Goal: Task Accomplishment & Management: Manage account settings

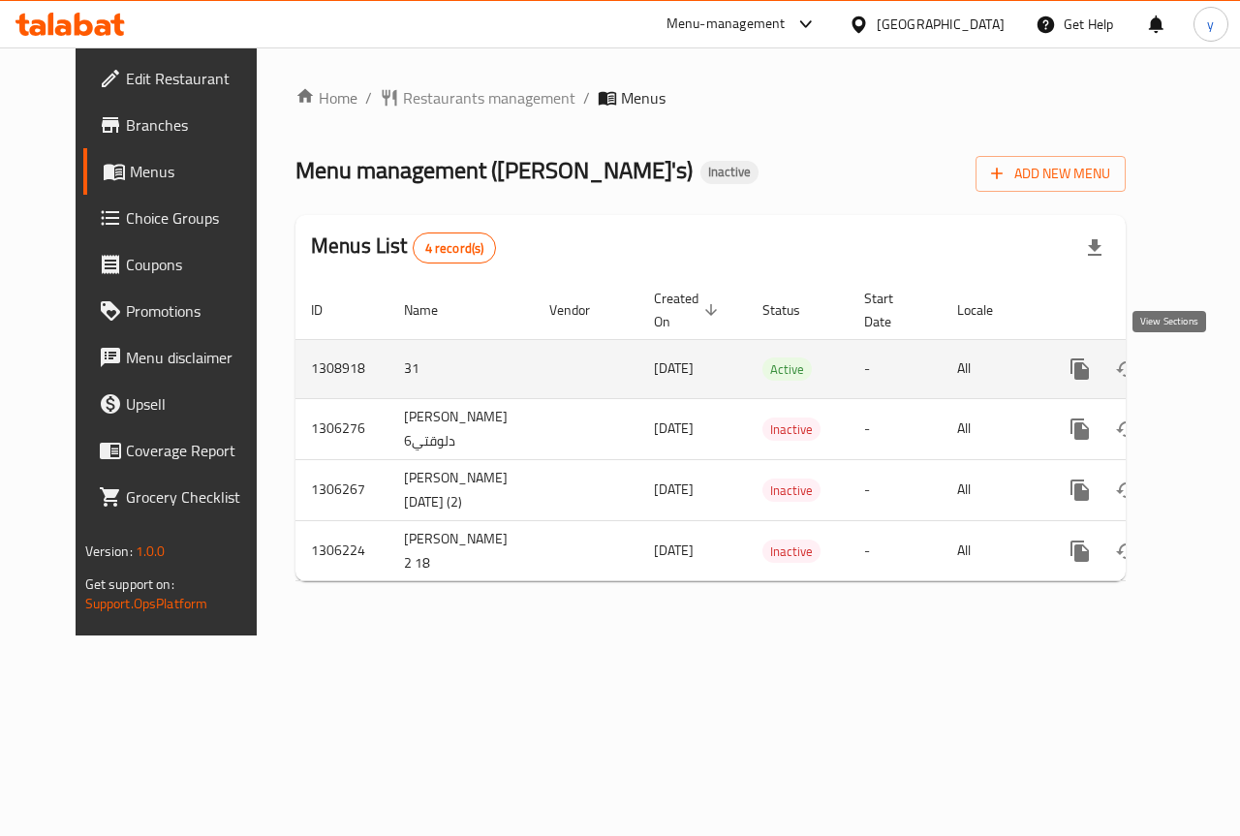
click at [1208, 370] on icon "enhanced table" at bounding box center [1219, 369] width 23 height 23
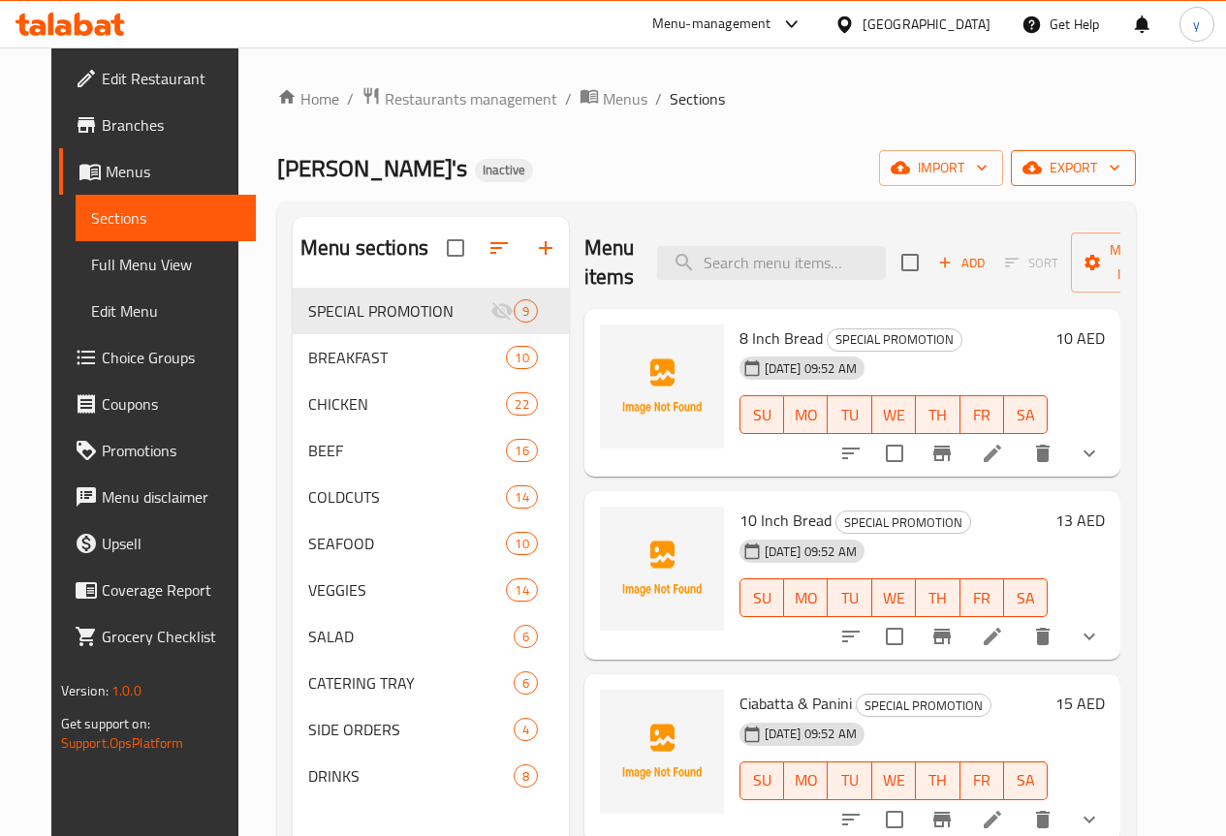
click at [1120, 159] on span "export" at bounding box center [1073, 168] width 94 height 24
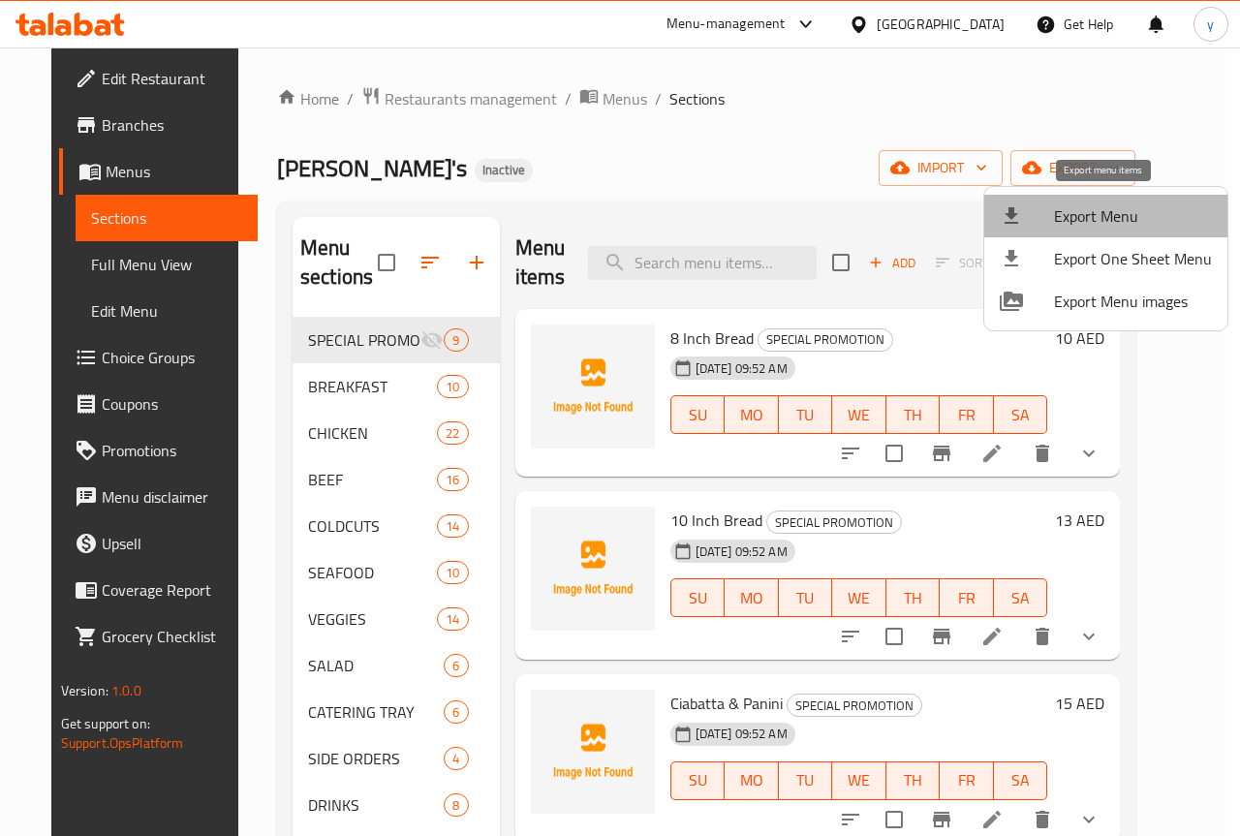
click at [1163, 207] on span "Export Menu" at bounding box center [1133, 215] width 158 height 23
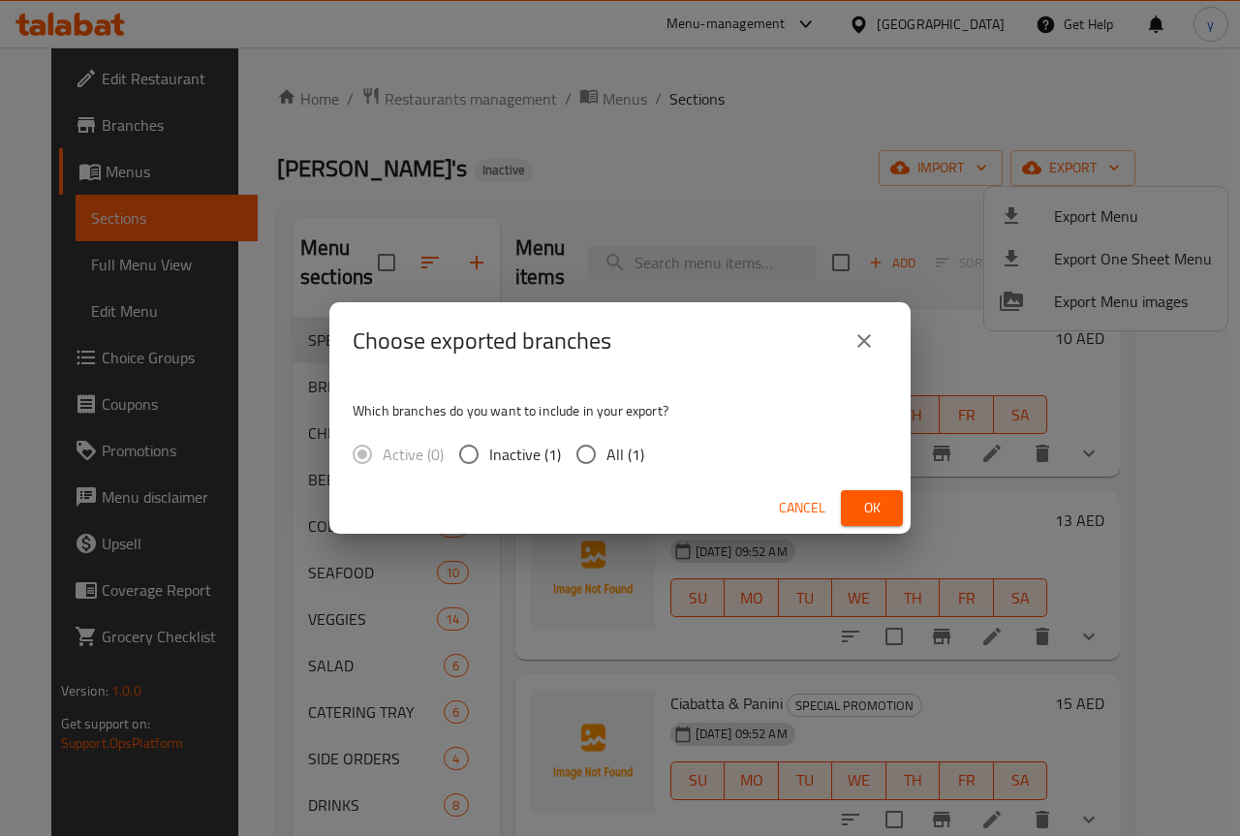
click at [593, 455] on input "All (1)" at bounding box center [586, 454] width 41 height 41
radio input "true"
click at [875, 517] on span "Ok" at bounding box center [872, 508] width 31 height 24
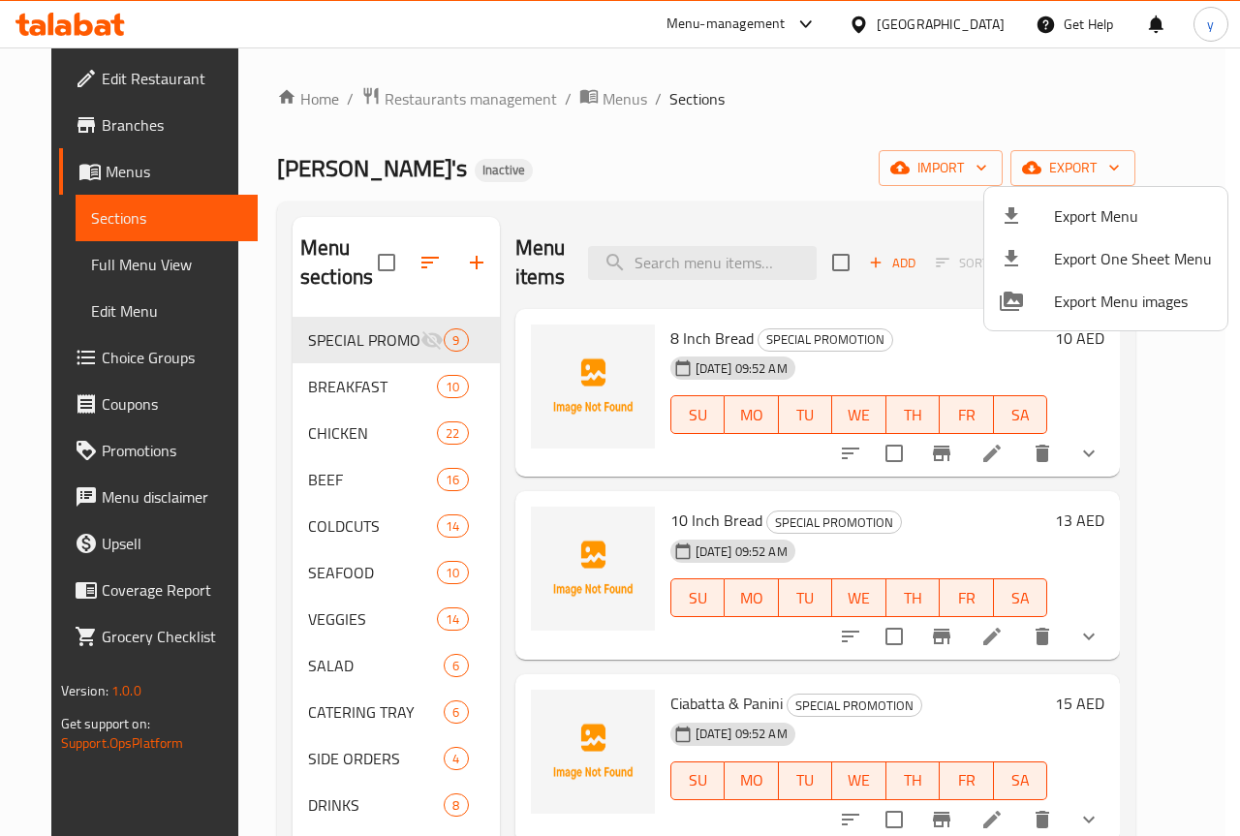
click at [95, 125] on div at bounding box center [620, 418] width 1240 height 836
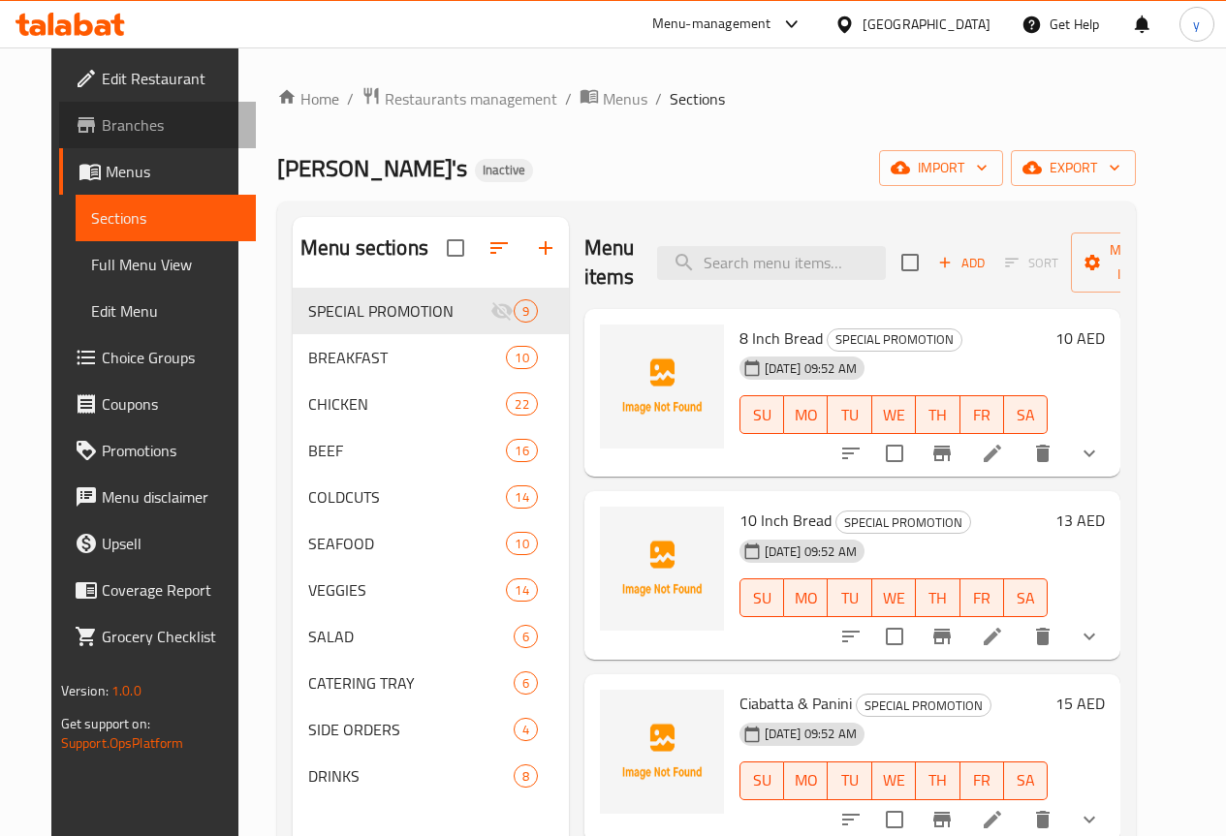
click at [102, 125] on span "Branches" at bounding box center [171, 124] width 139 height 23
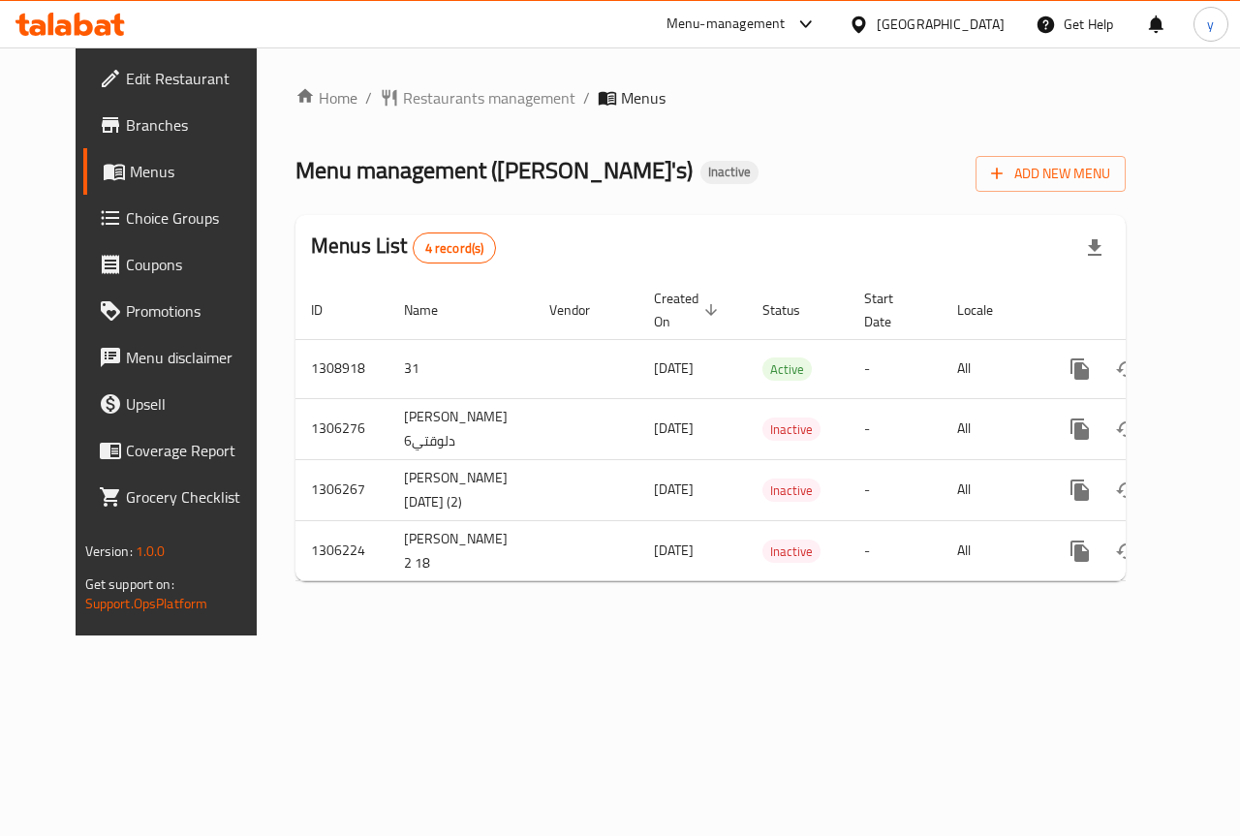
click at [126, 88] on span "Edit Restaurant" at bounding box center [196, 78] width 141 height 23
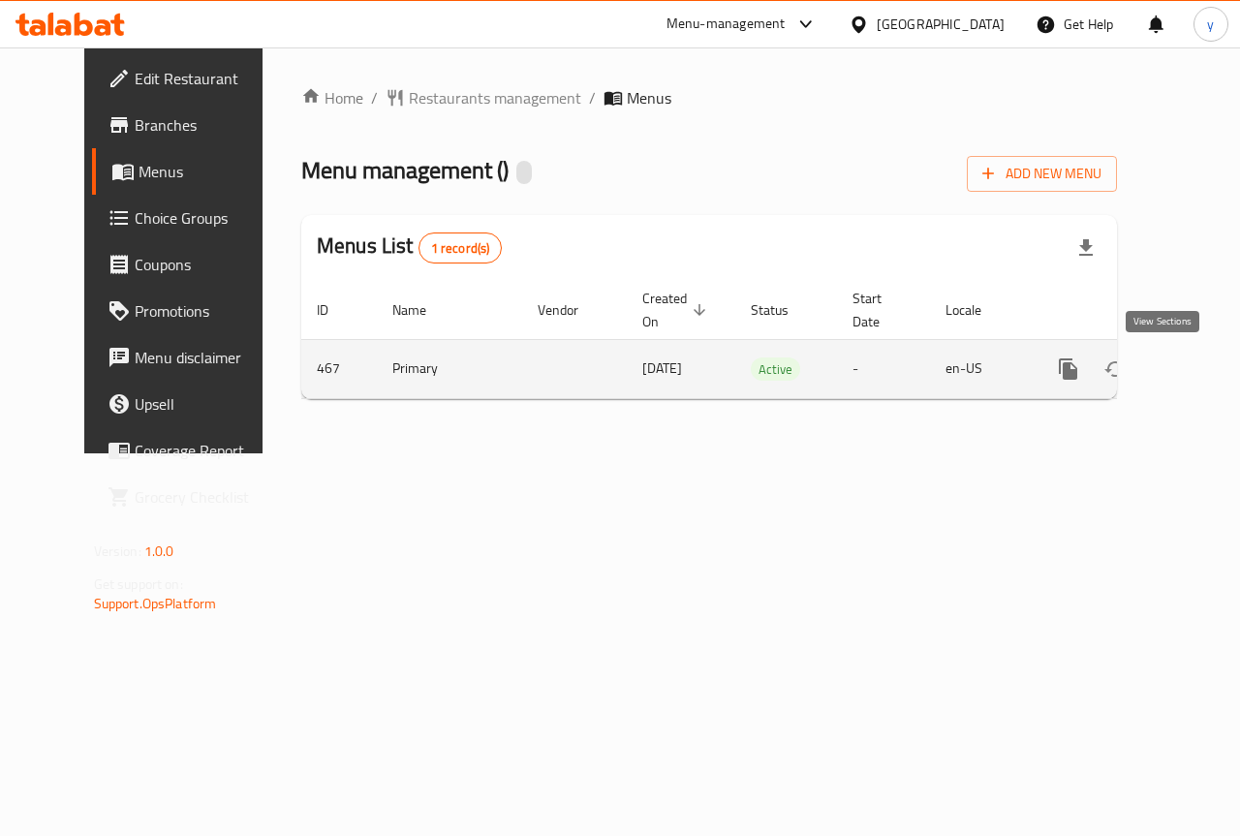
click at [1197, 375] on icon "enhanced table" at bounding box center [1208, 369] width 23 height 23
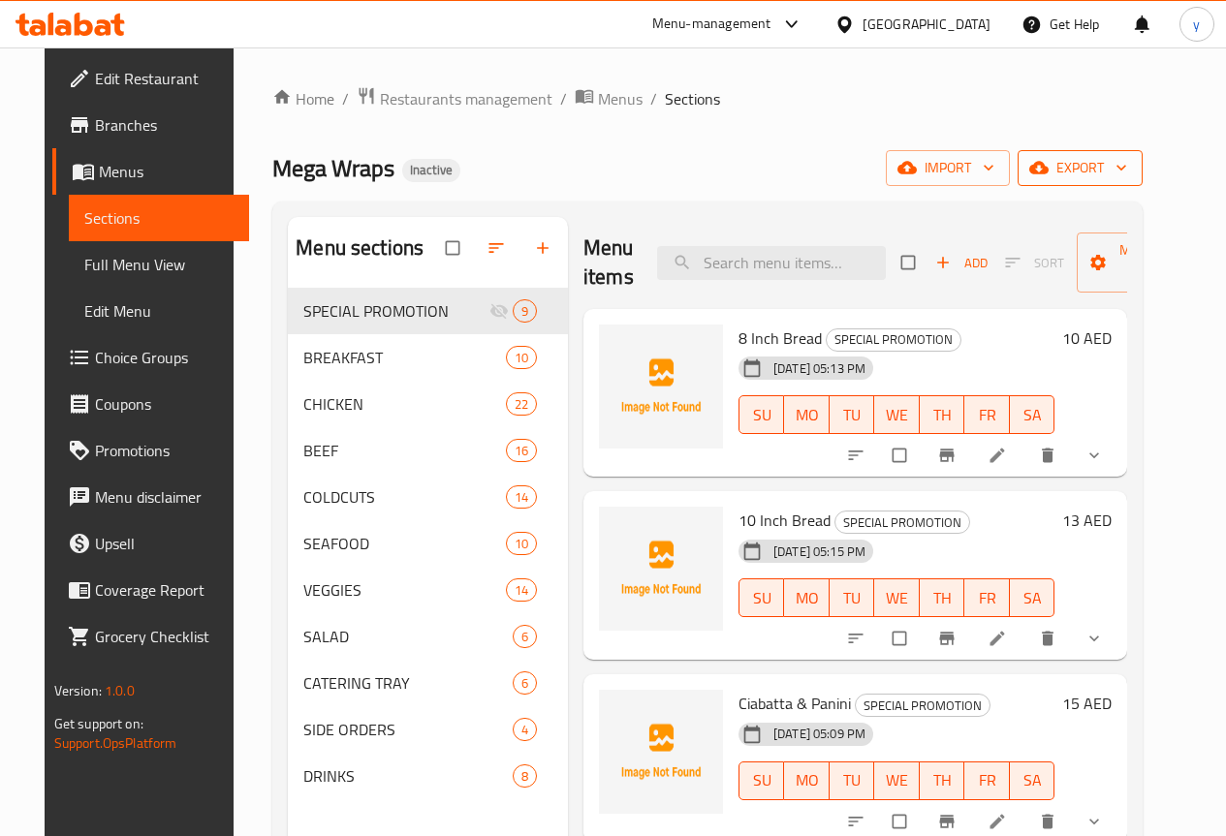
click at [1124, 161] on span "export" at bounding box center [1080, 168] width 94 height 24
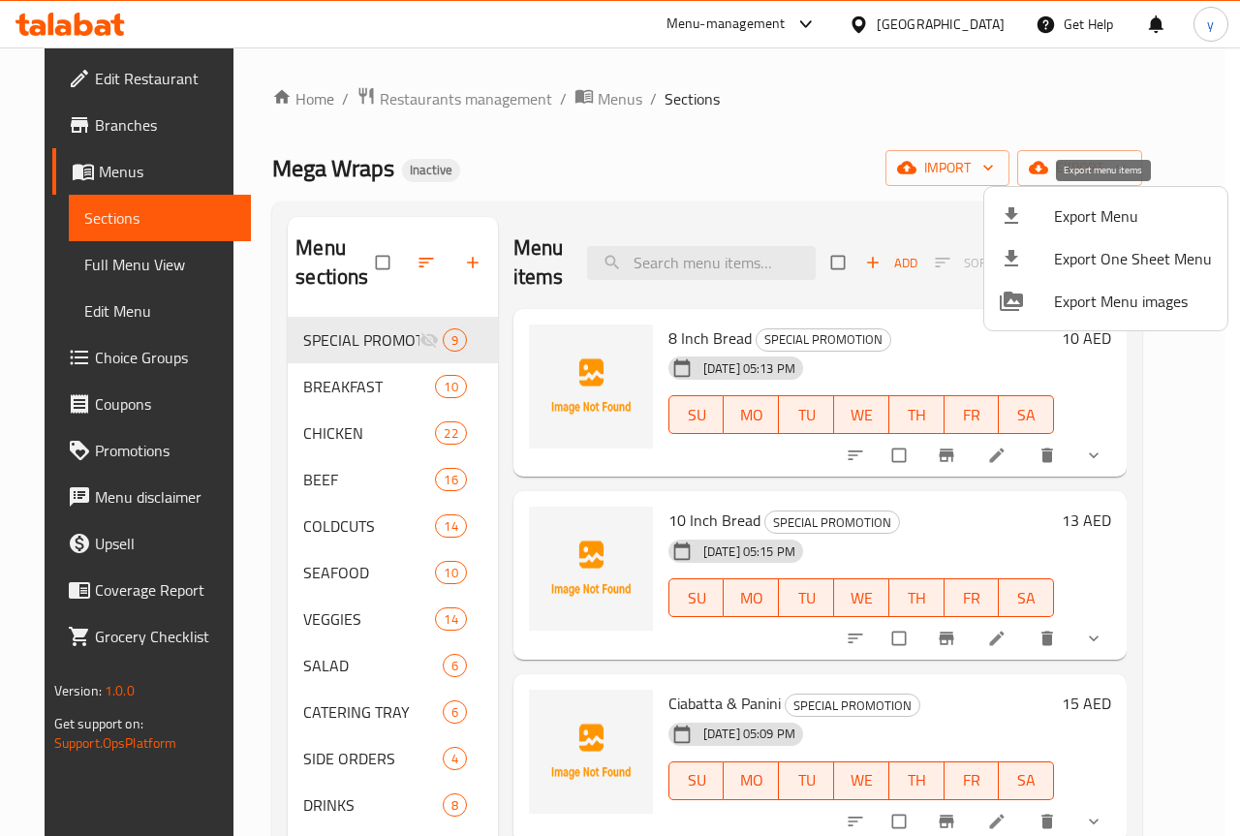
click at [1117, 222] on span "Export Menu" at bounding box center [1133, 215] width 158 height 23
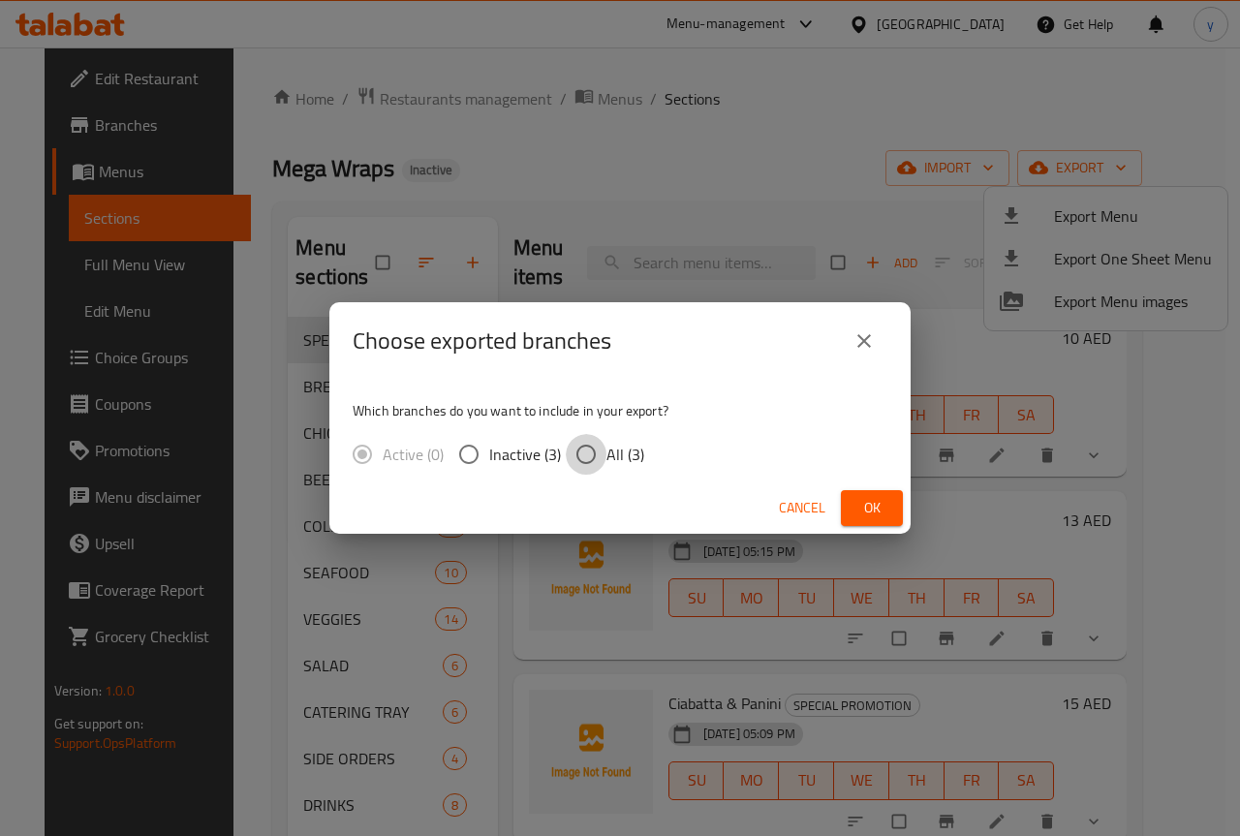
click at [575, 457] on input "All (3)" at bounding box center [586, 454] width 41 height 41
radio input "true"
click at [861, 336] on icon "close" at bounding box center [865, 341] width 14 height 14
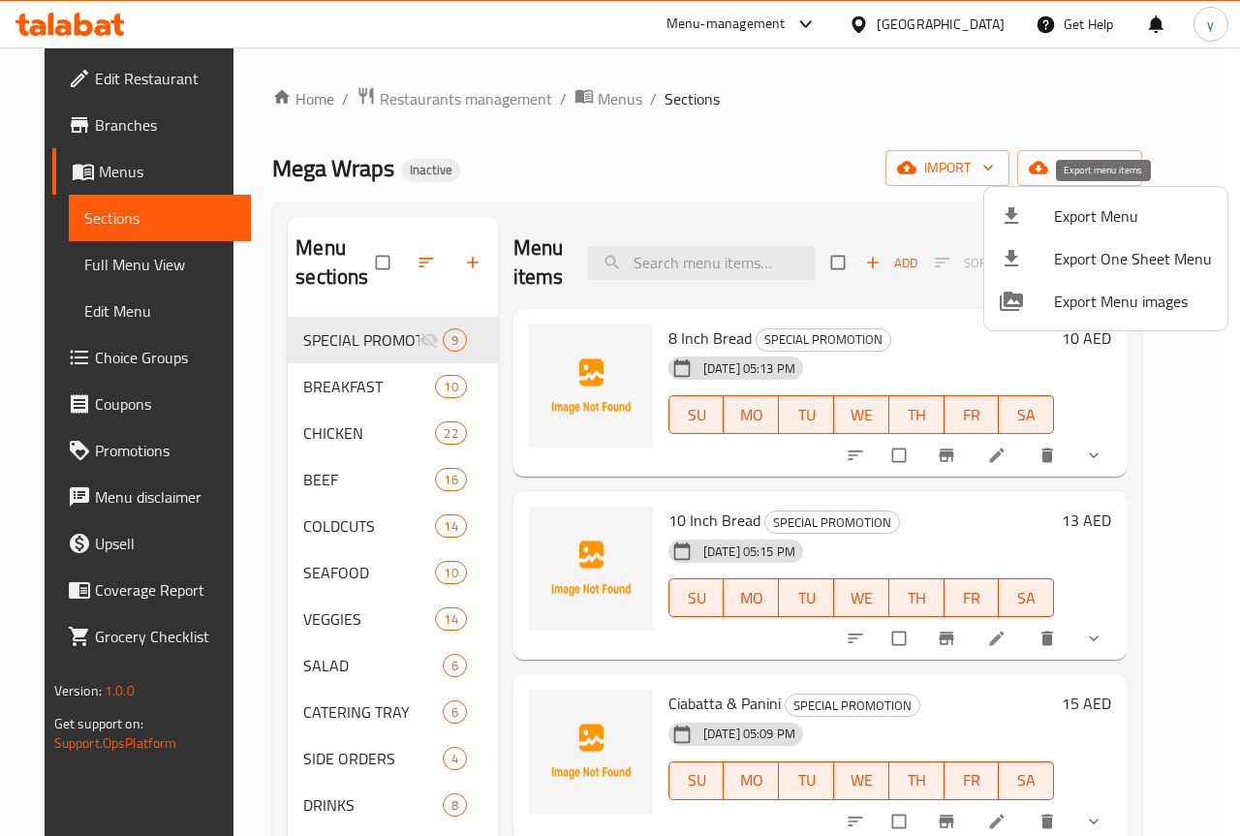
click at [1148, 211] on span "Export Menu" at bounding box center [1133, 215] width 158 height 23
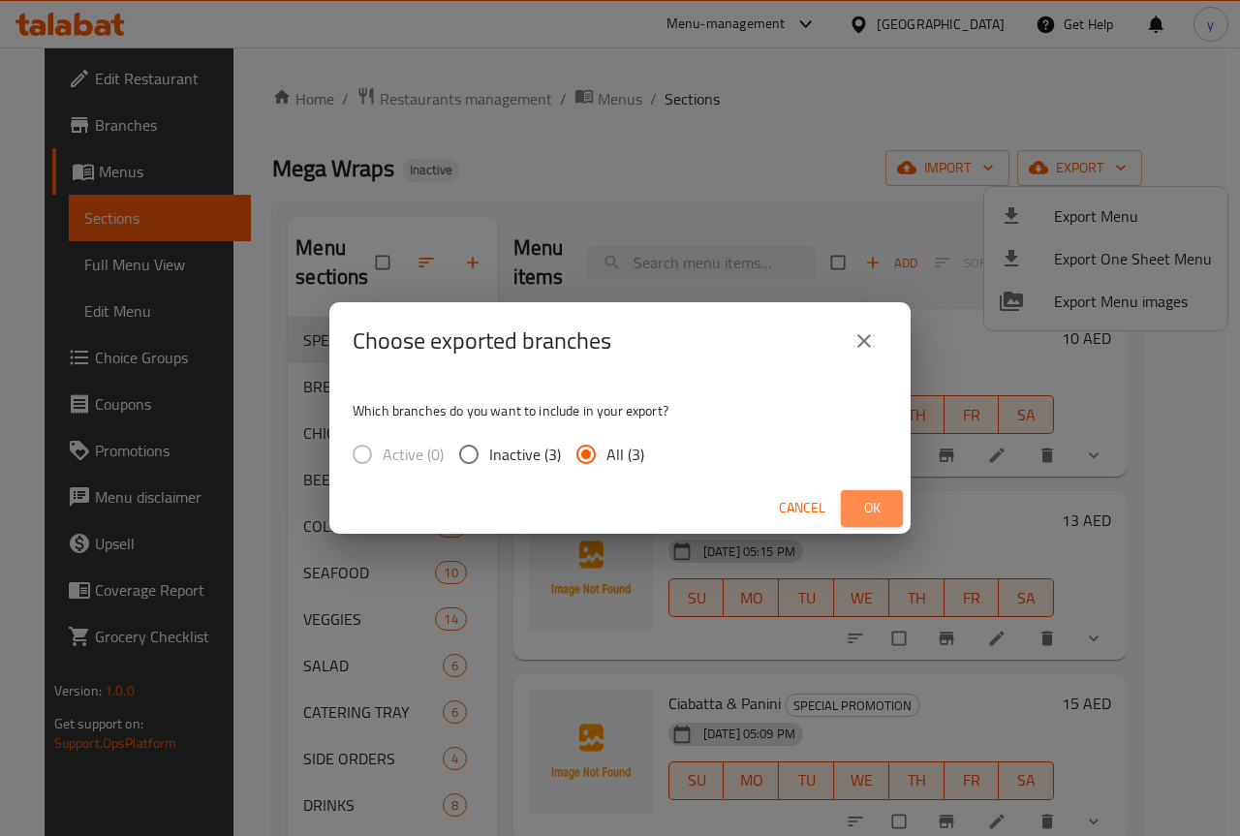
click at [862, 500] on span "Ok" at bounding box center [872, 508] width 31 height 24
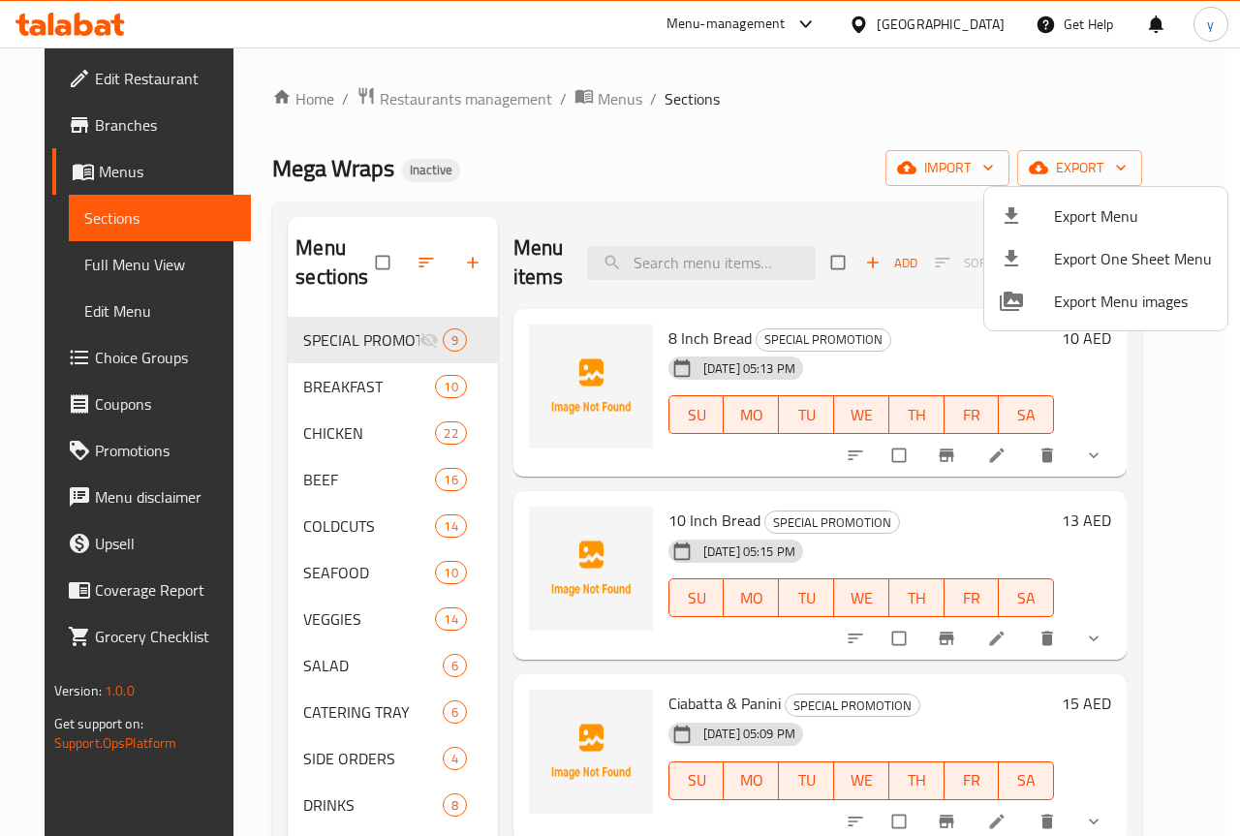
click at [784, 117] on div at bounding box center [620, 418] width 1240 height 836
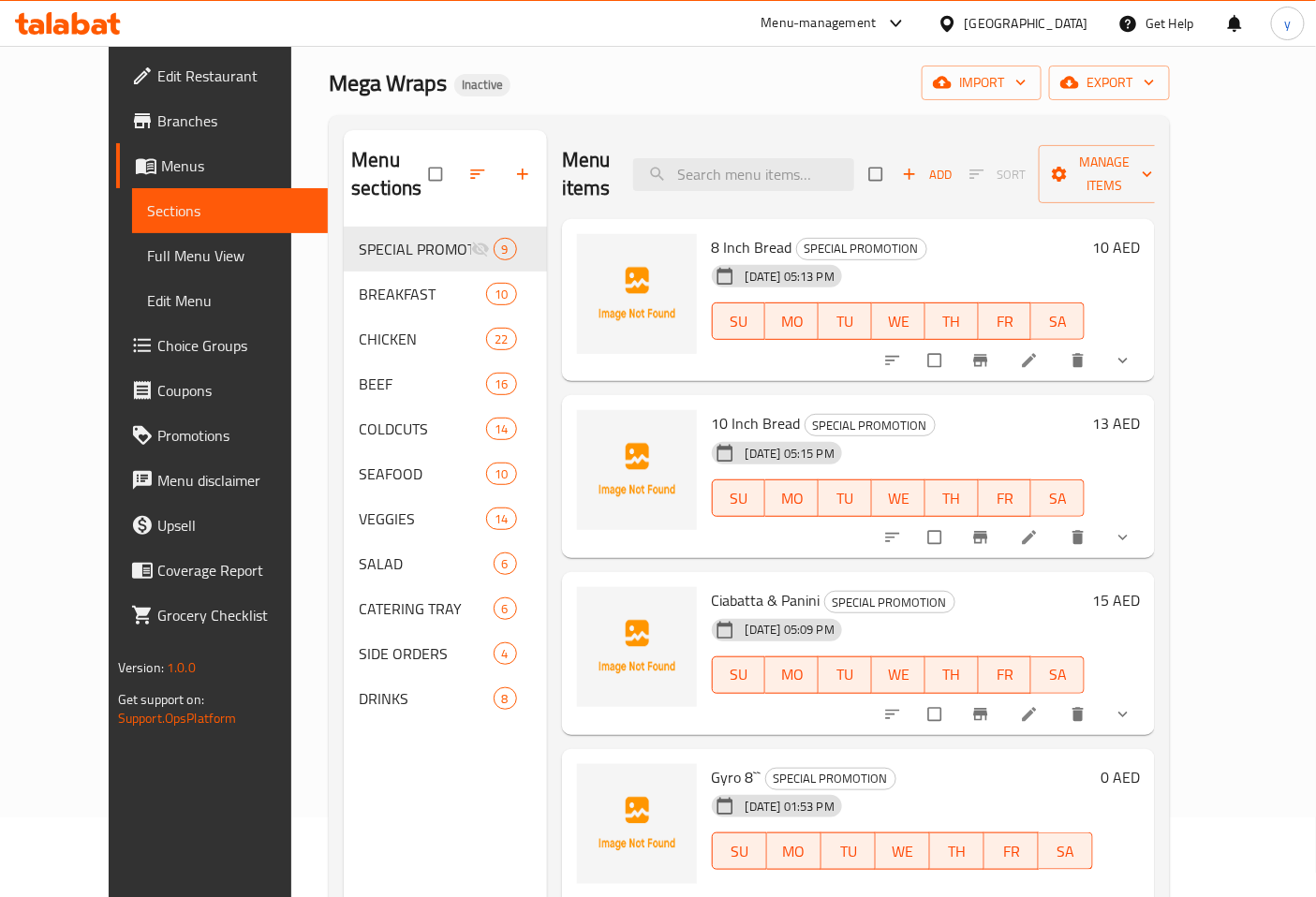
scroll to position [104, 0]
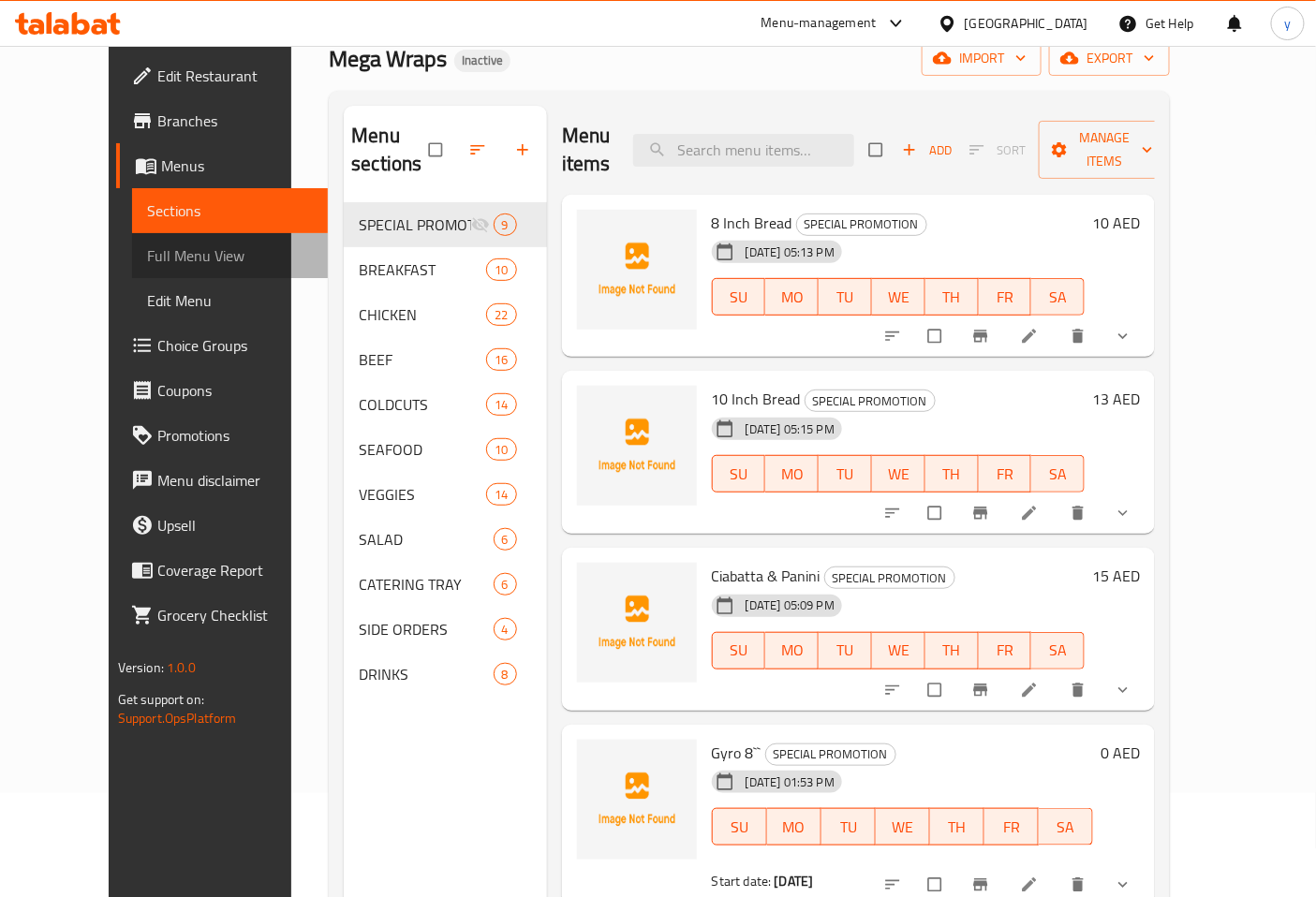
click at [147, 255] on span "Full Menu View" at bounding box center [230, 255] width 166 height 22
click at [147, 253] on span "Full Menu View" at bounding box center [230, 255] width 166 height 22
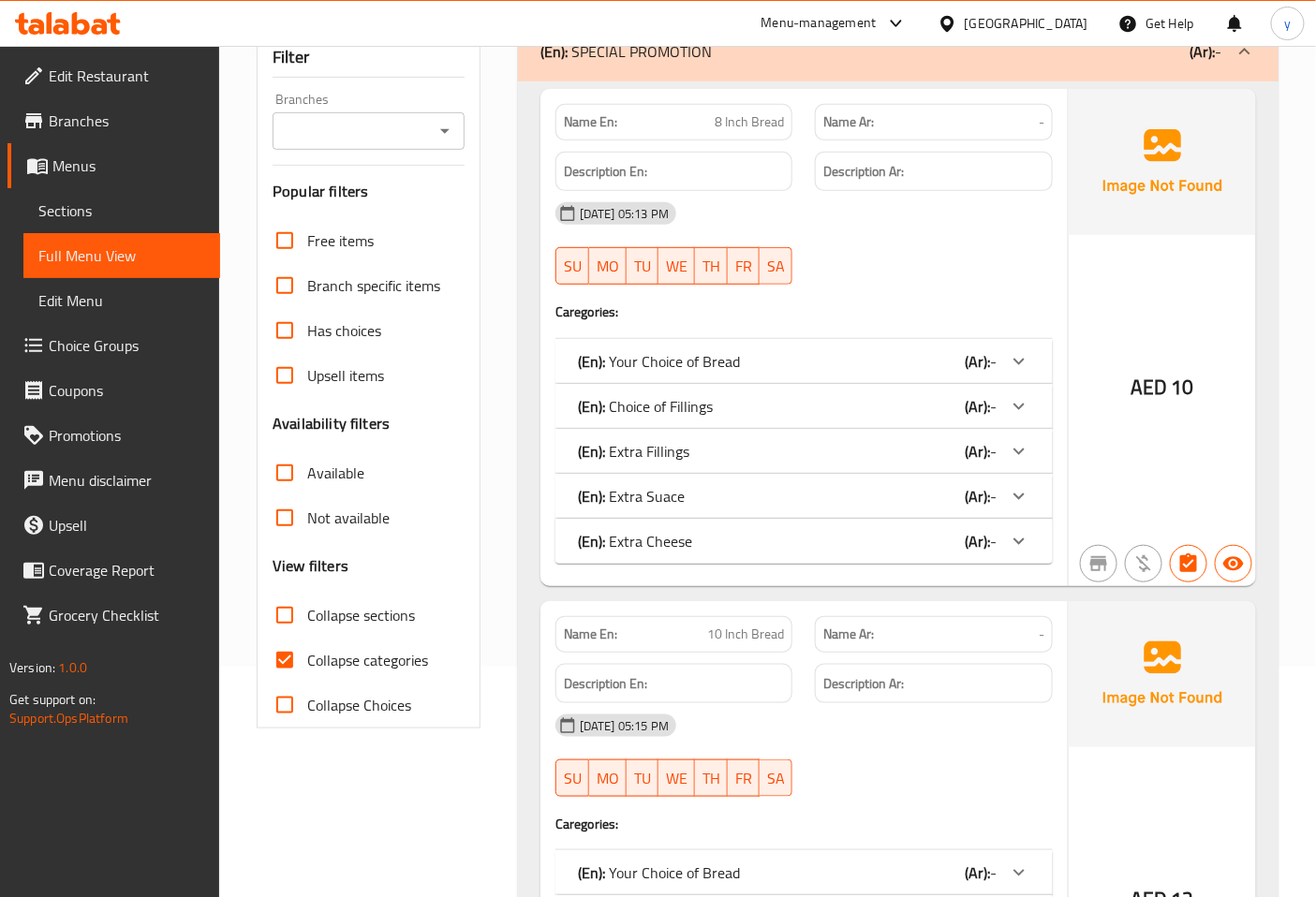
scroll to position [312, 0]
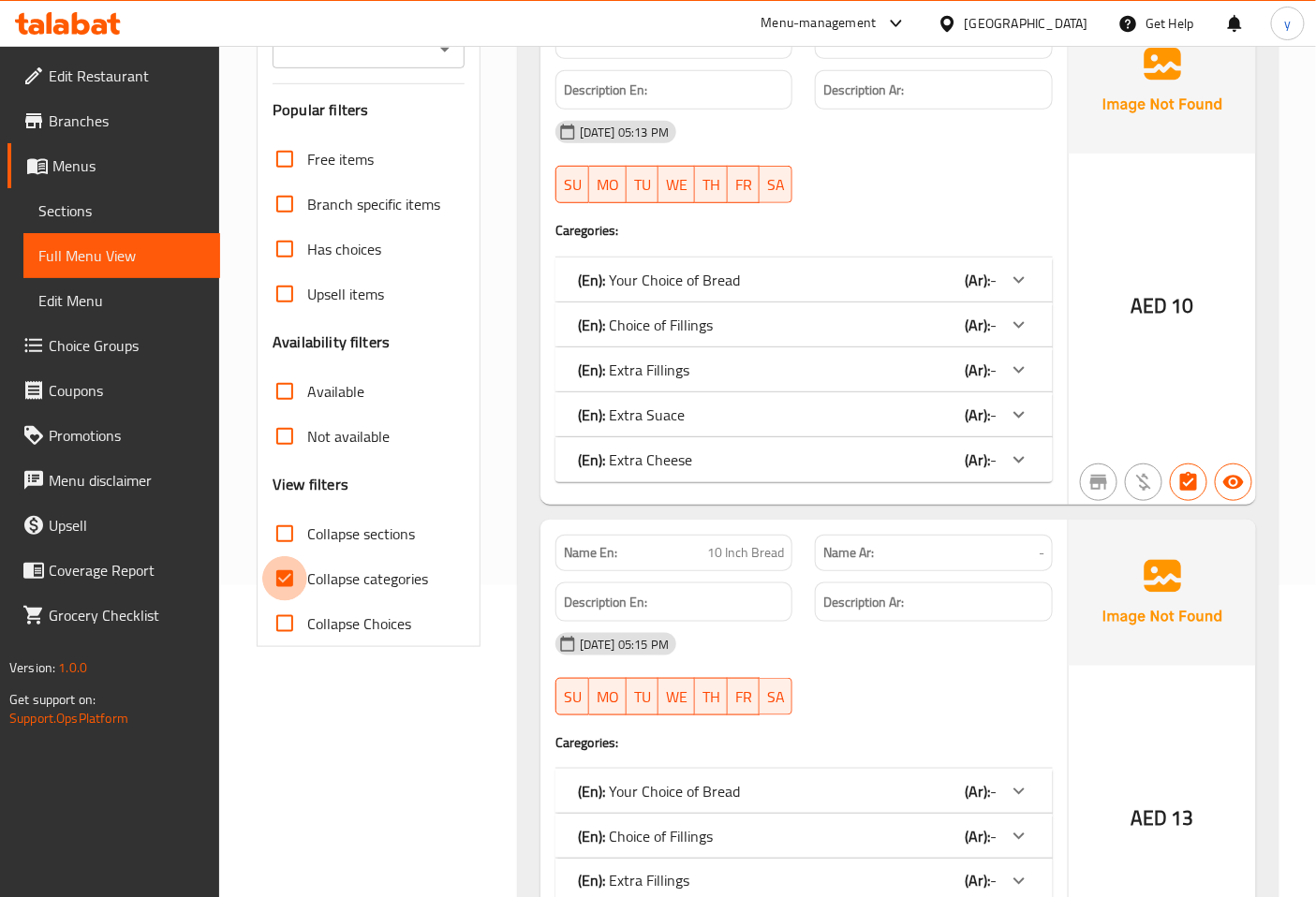
click at [293, 577] on input "Collapse categories" at bounding box center [284, 579] width 45 height 45
checkbox input "false"
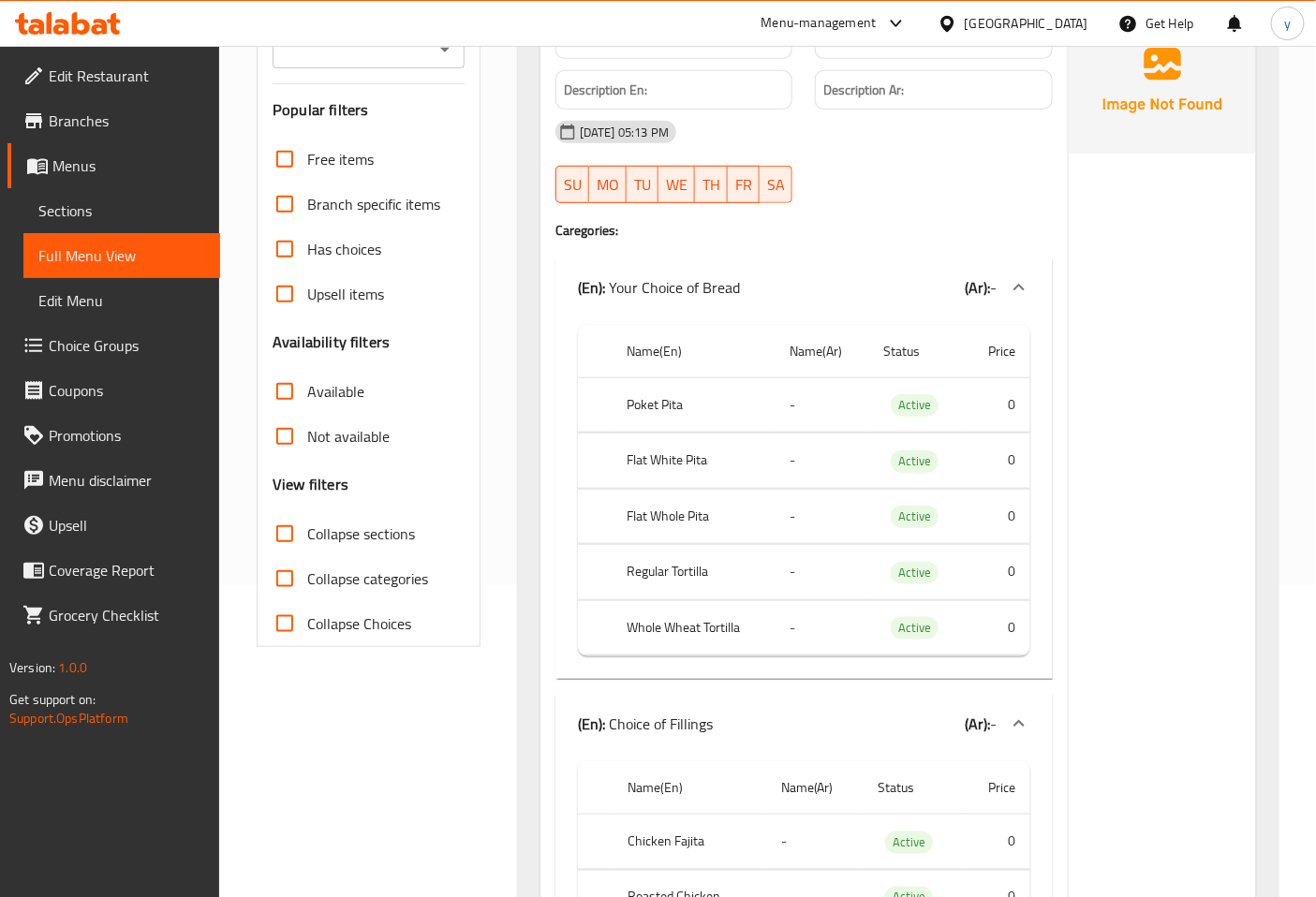
scroll to position [0, 0]
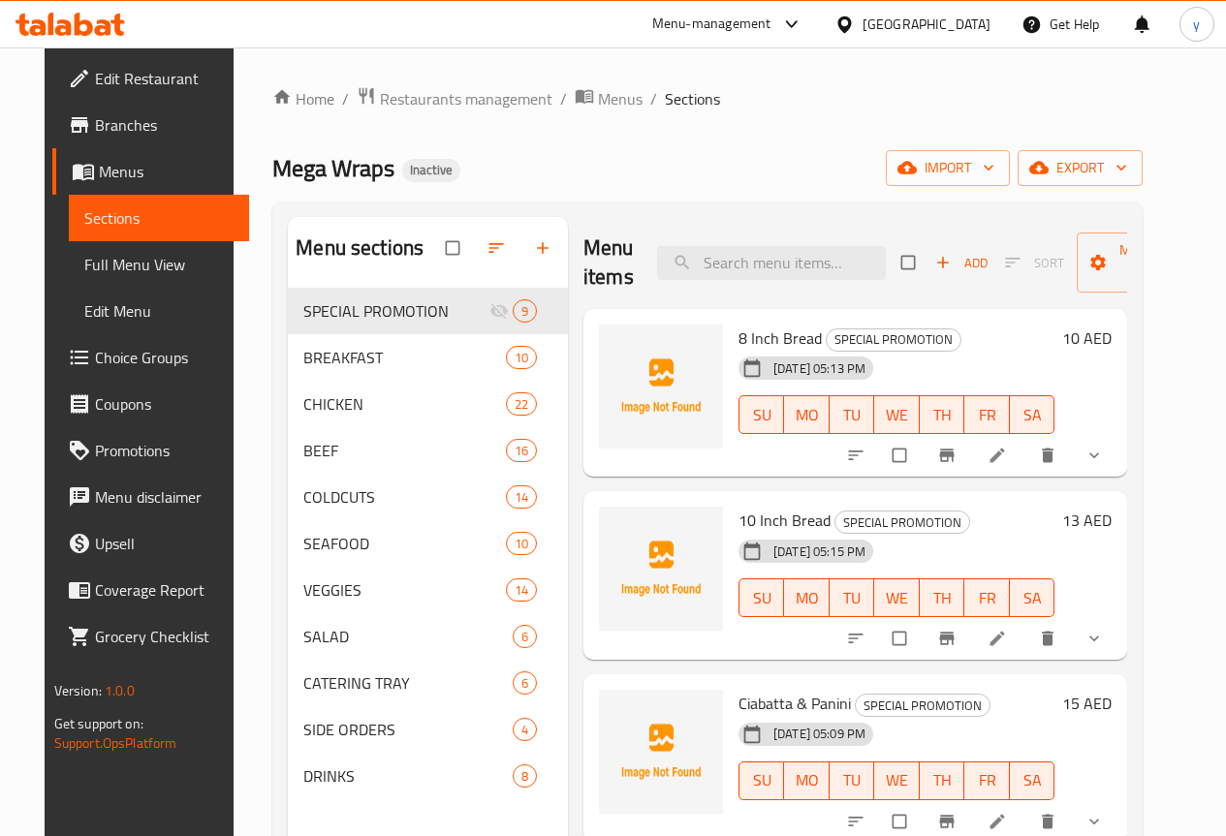
click at [95, 90] on span "Edit Restaurant" at bounding box center [164, 78] width 139 height 23
click at [143, 73] on span "Edit Restaurant" at bounding box center [164, 78] width 139 height 23
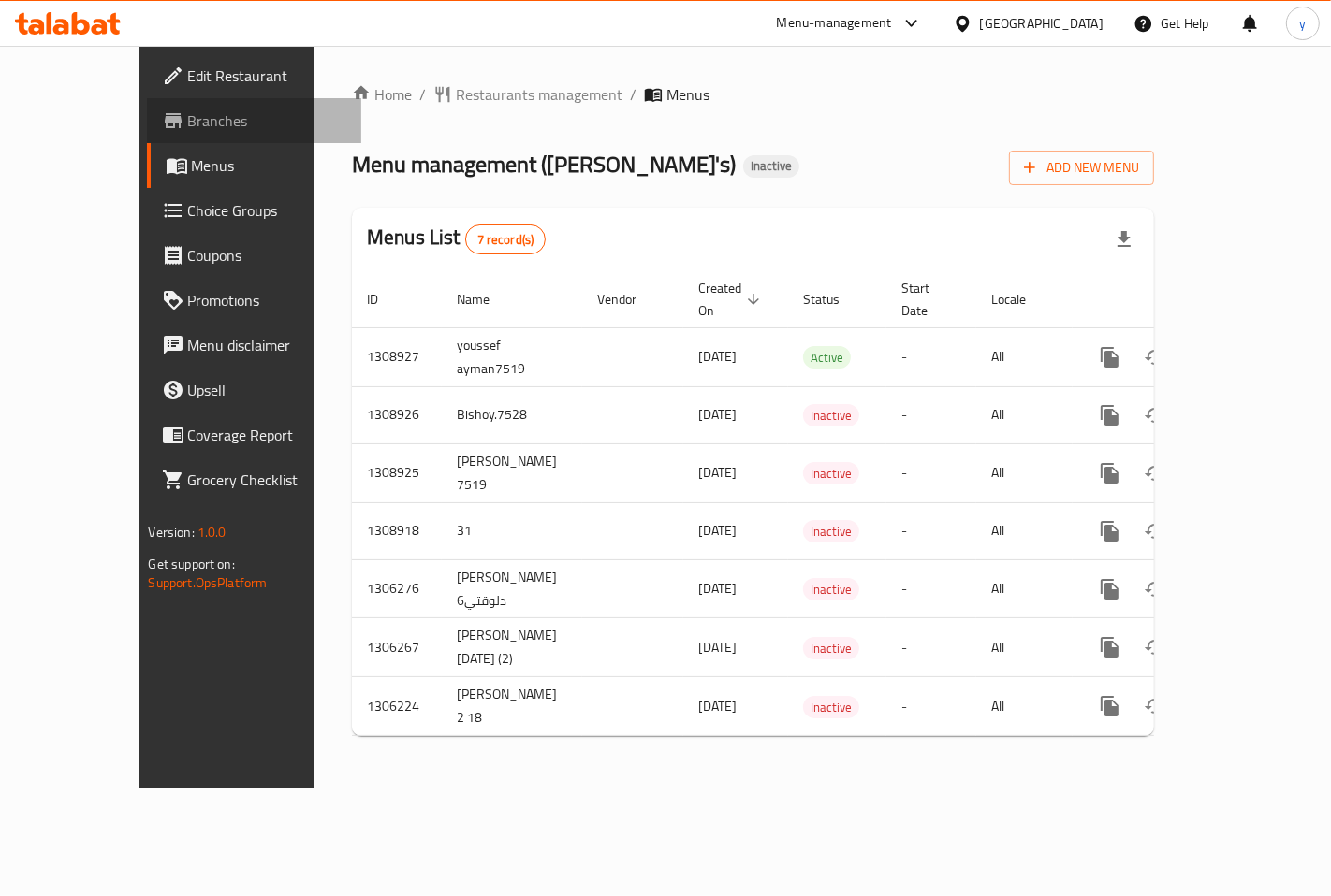
click at [188, 109] on span "Branches" at bounding box center [268, 120] width 158 height 22
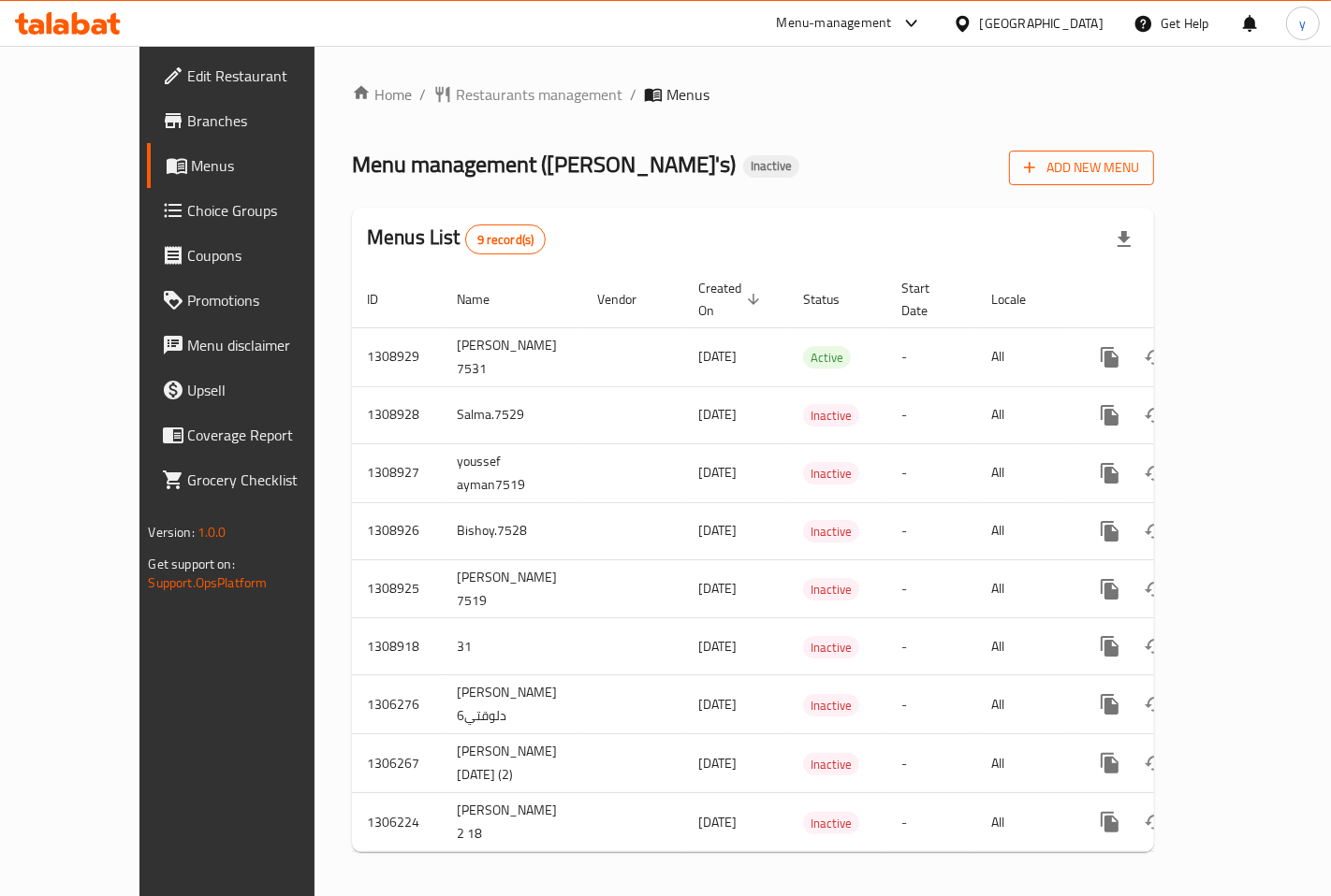
click at [1139, 170] on span "Add New Menu" at bounding box center [1081, 168] width 115 height 23
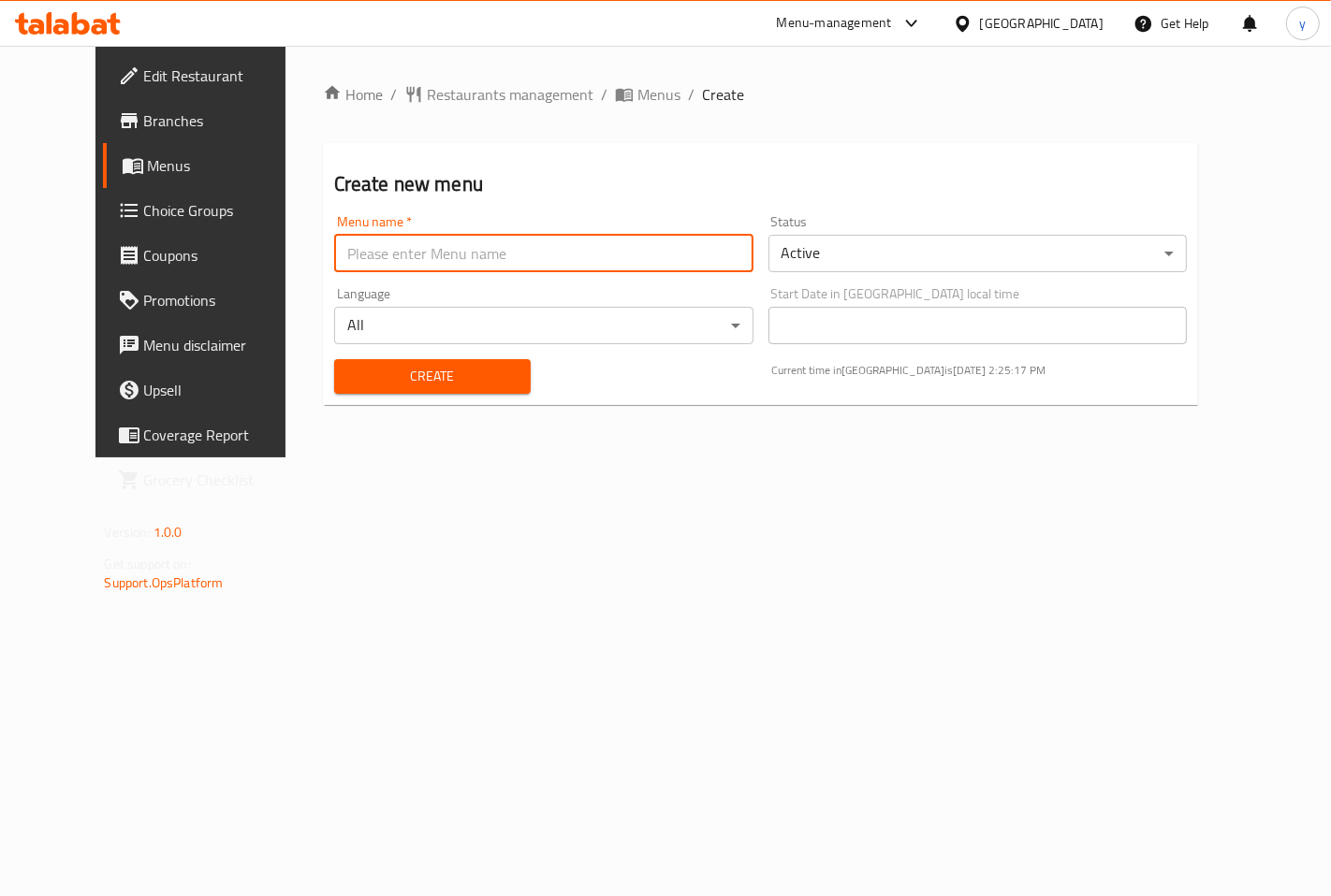
click at [535, 259] on input "text" at bounding box center [544, 253] width 419 height 38
type input "[PERSON_NAME] 7518"
click at [460, 361] on button "Create" at bounding box center [433, 377] width 197 height 35
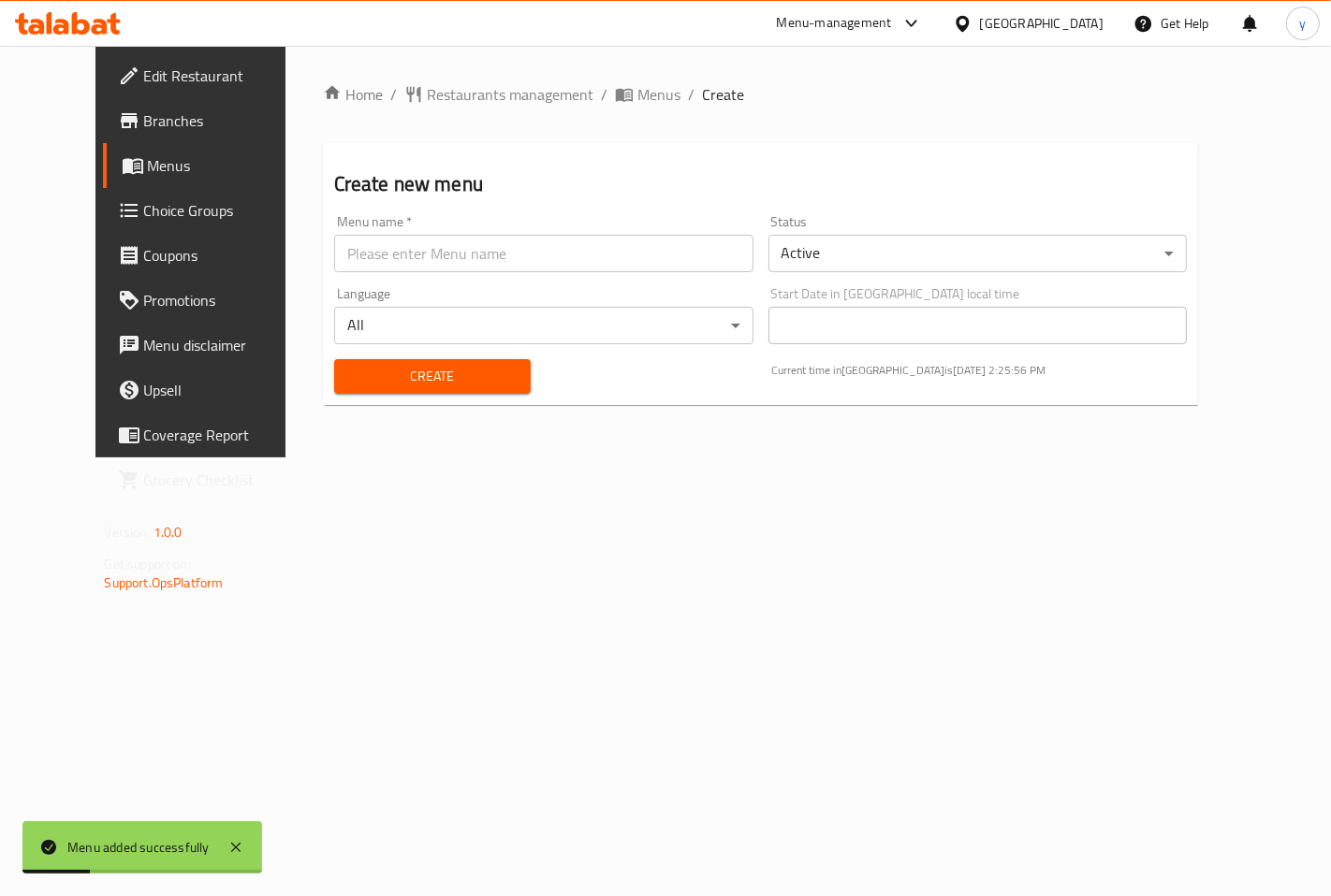
click at [148, 166] on span "Menus" at bounding box center [225, 165] width 155 height 22
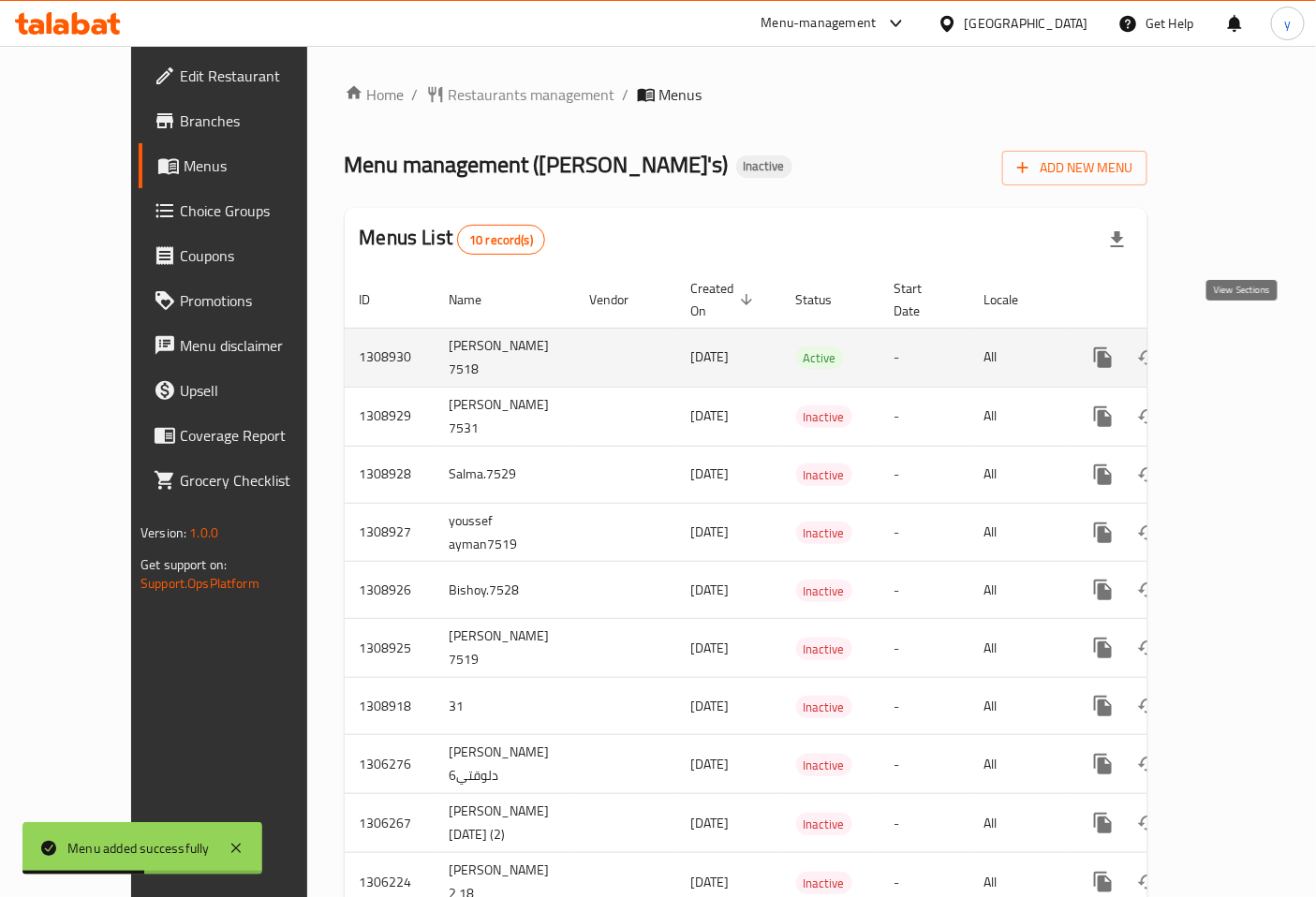
click at [1249, 347] on icon "enhanced table" at bounding box center [1238, 358] width 22 height 22
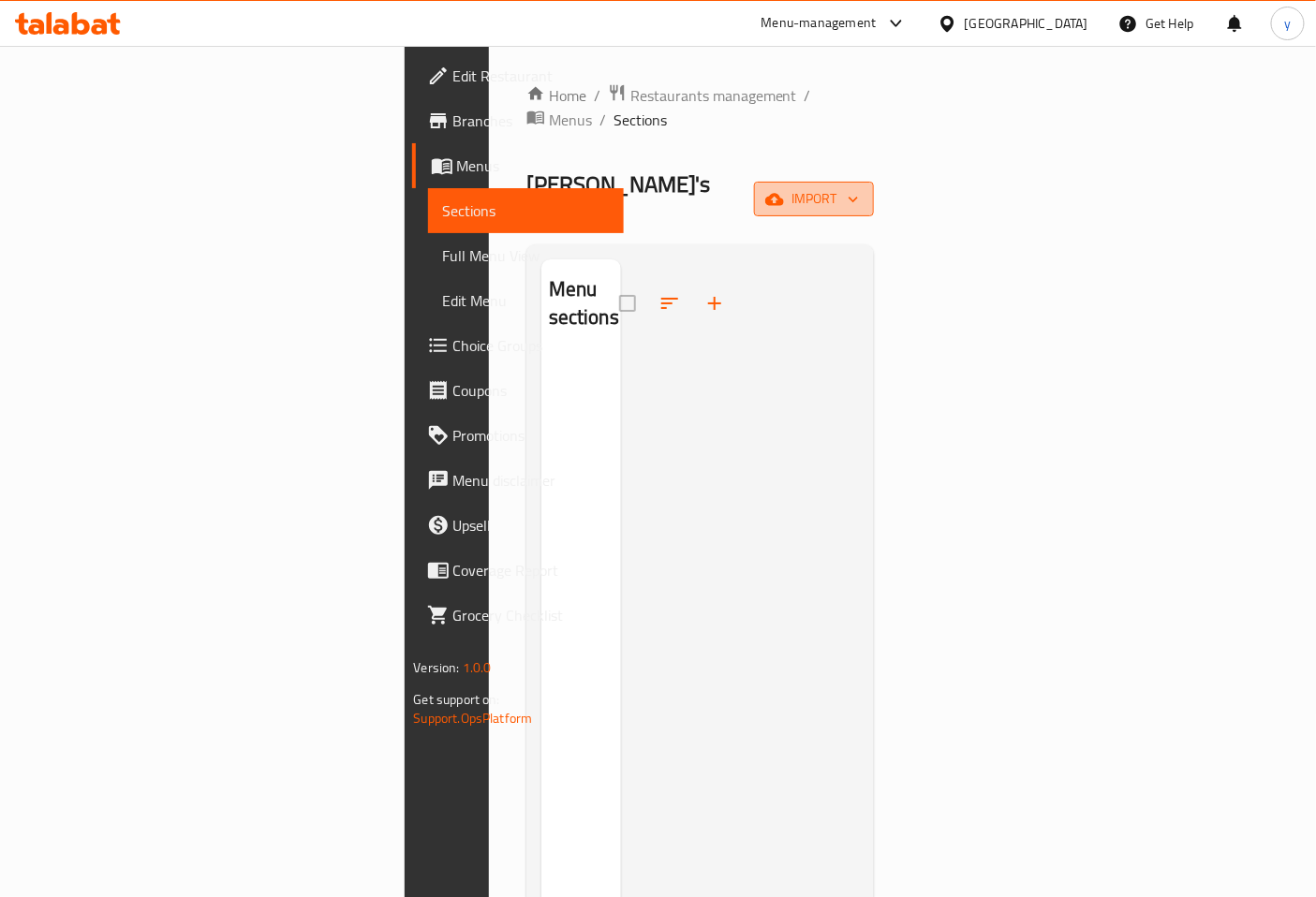
click at [873, 182] on button "import" at bounding box center [814, 199] width 120 height 35
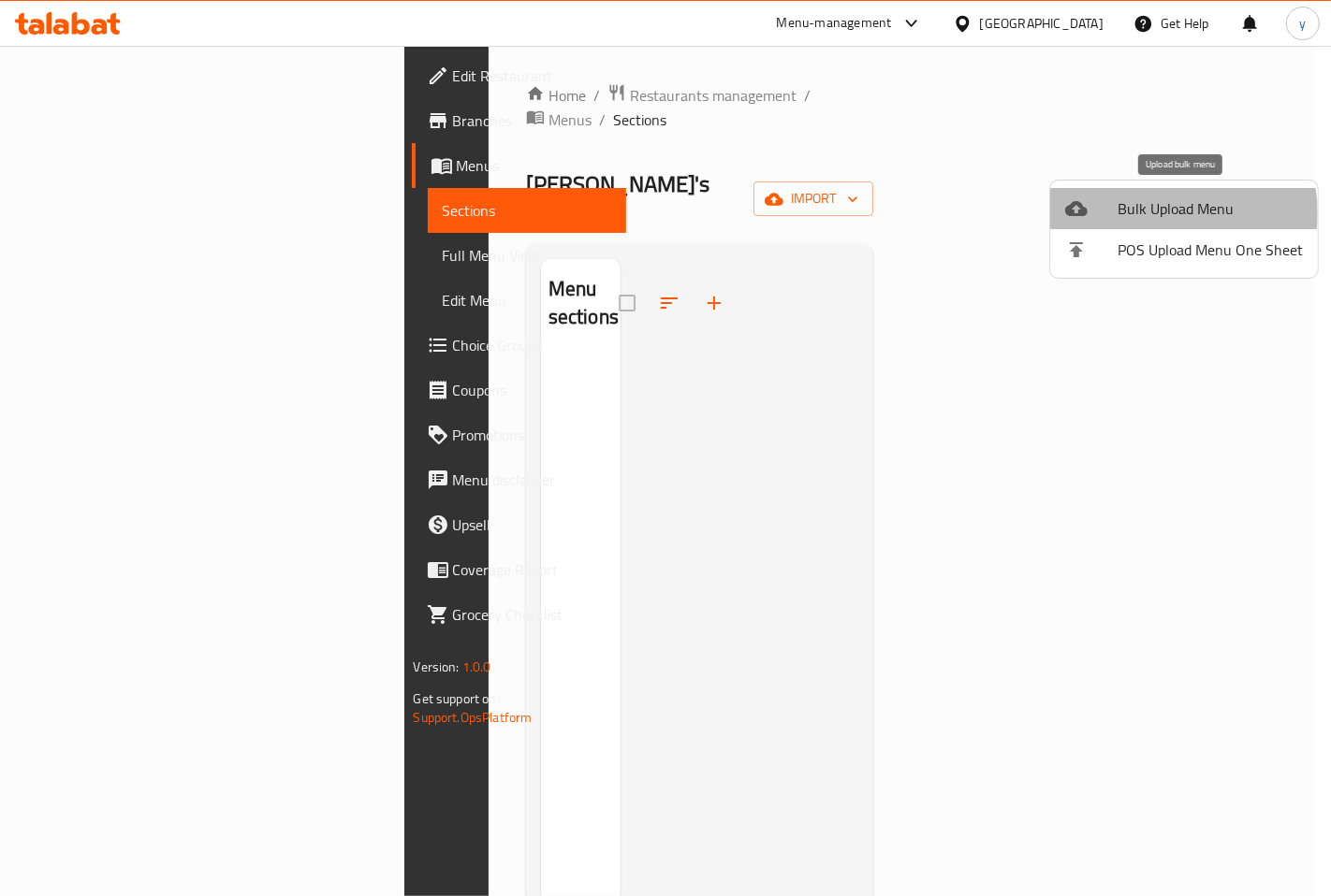
click at [1166, 213] on span "Bulk Upload Menu" at bounding box center [1210, 208] width 185 height 22
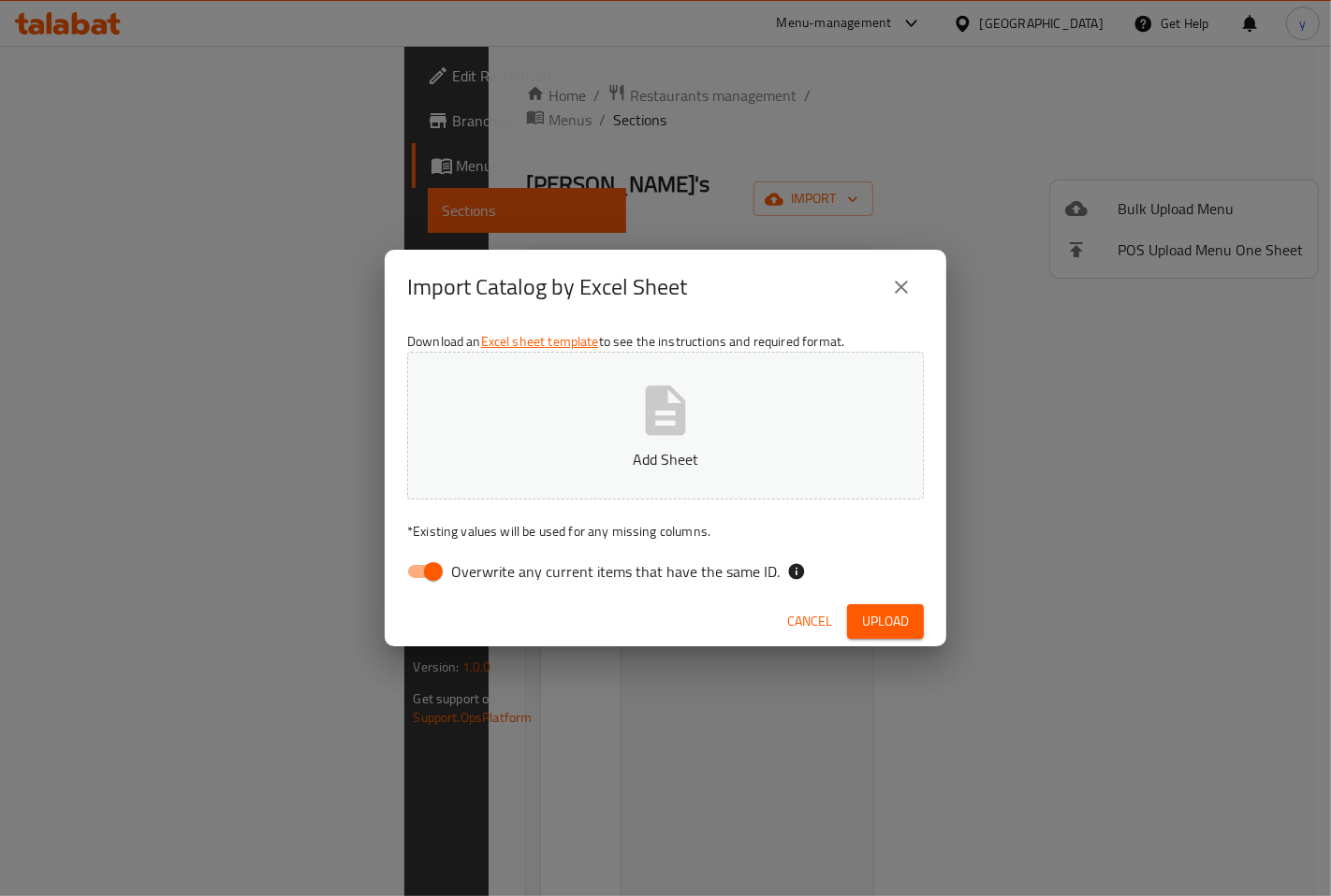
click at [434, 572] on input "Overwrite any current items that have the same ID." at bounding box center [433, 572] width 106 height 36
checkbox input "false"
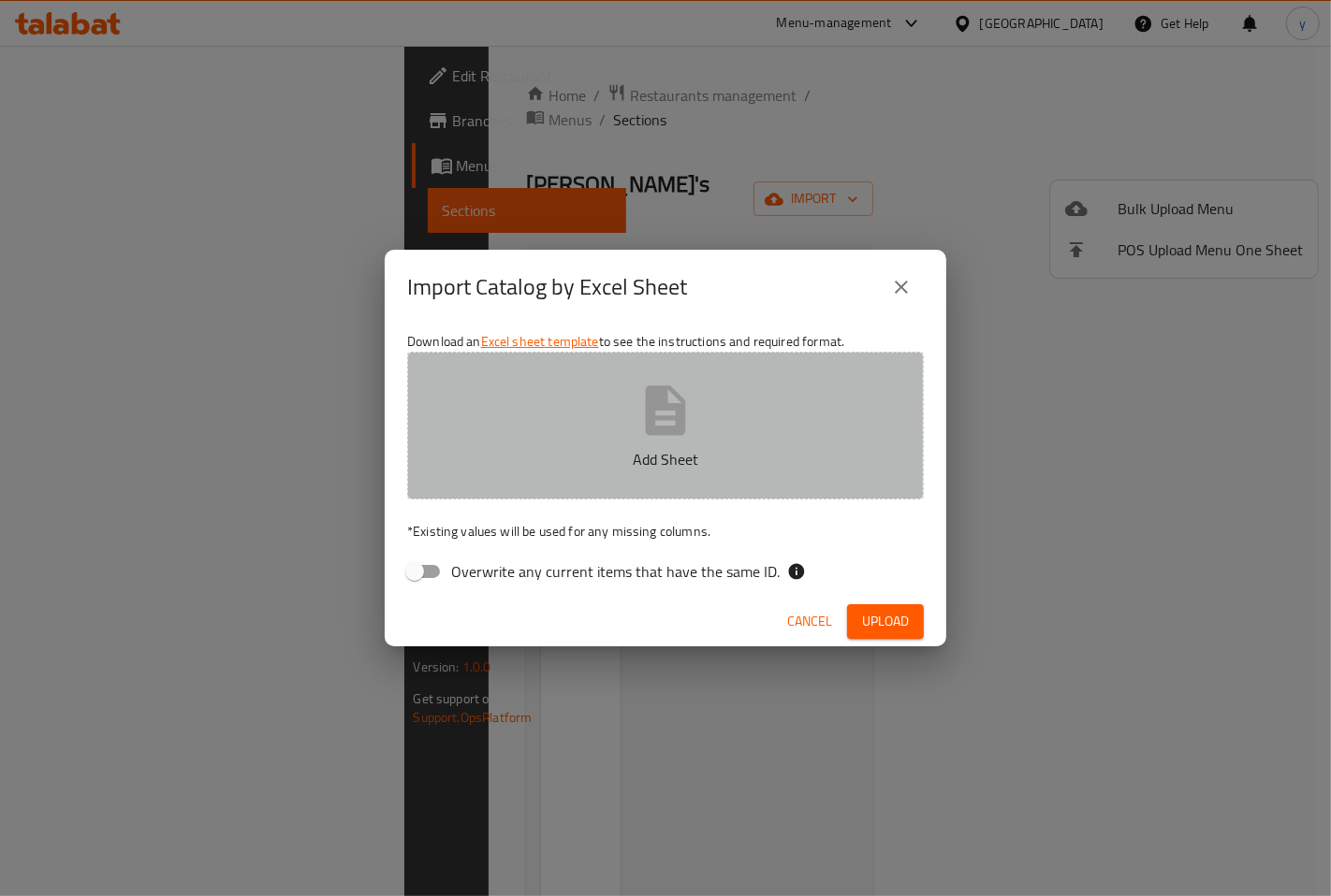
click at [684, 408] on icon "button" at bounding box center [666, 409] width 41 height 49
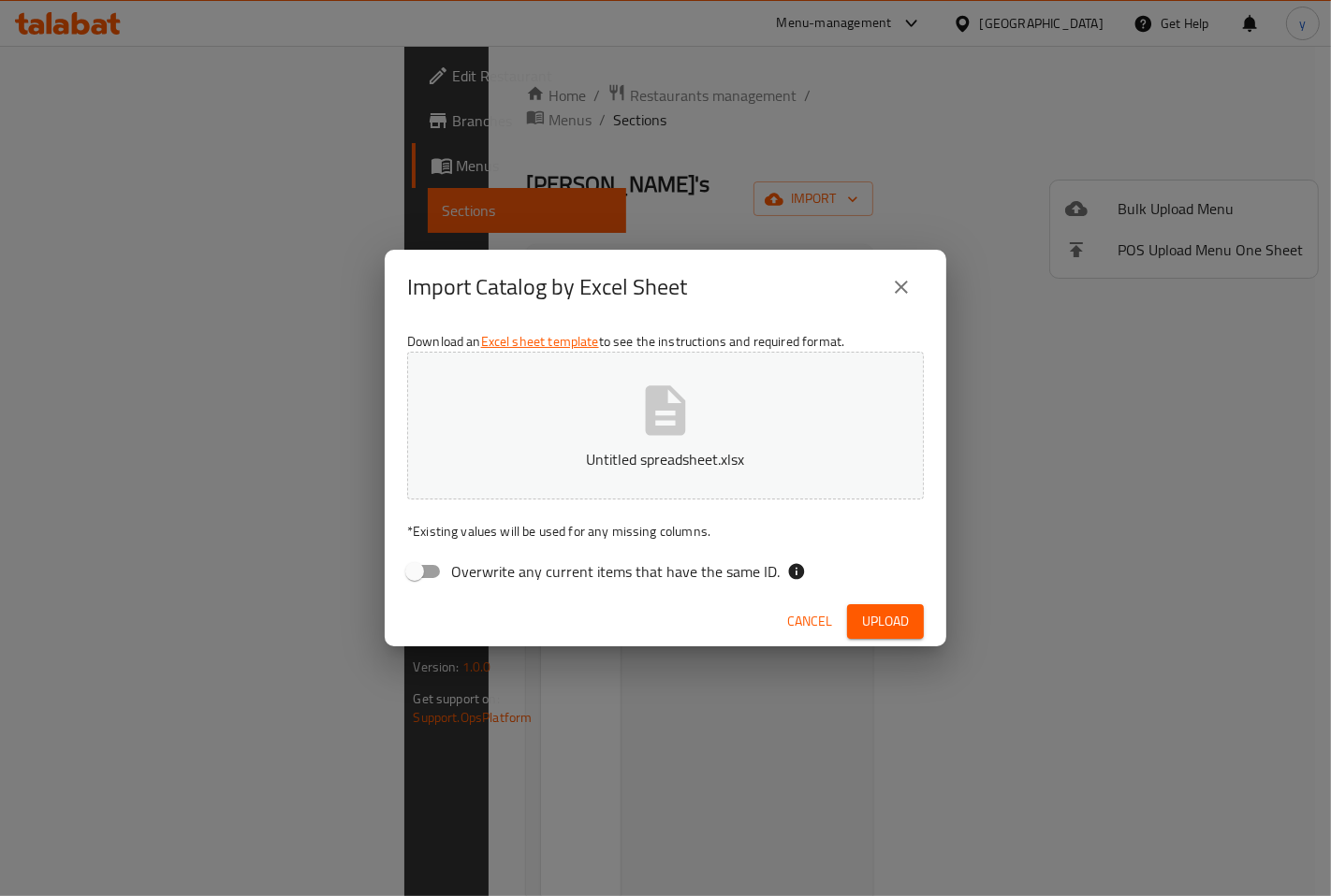
click at [882, 618] on span "Upload" at bounding box center [886, 622] width 46 height 23
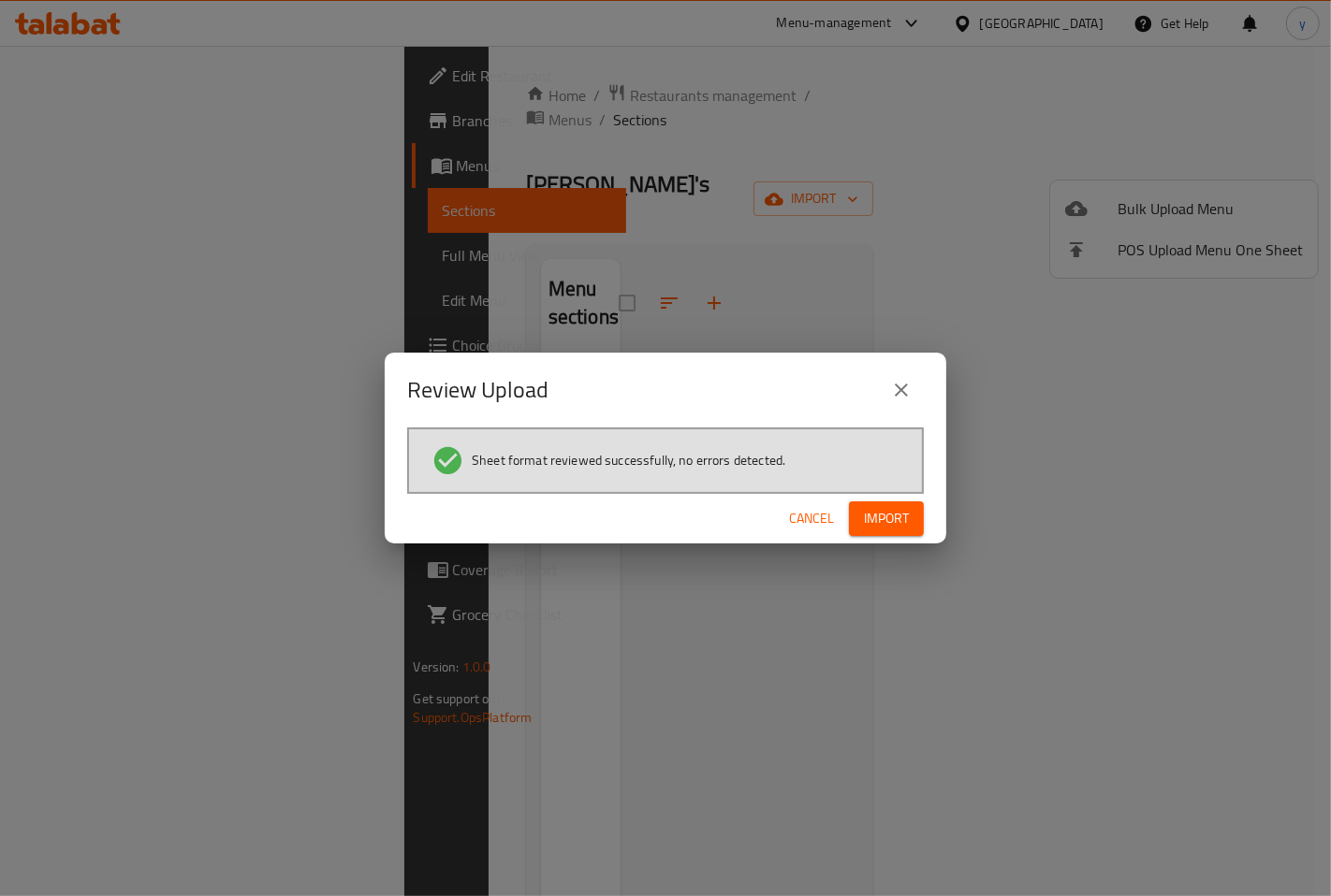
click at [881, 522] on span "Import" at bounding box center [886, 518] width 45 height 23
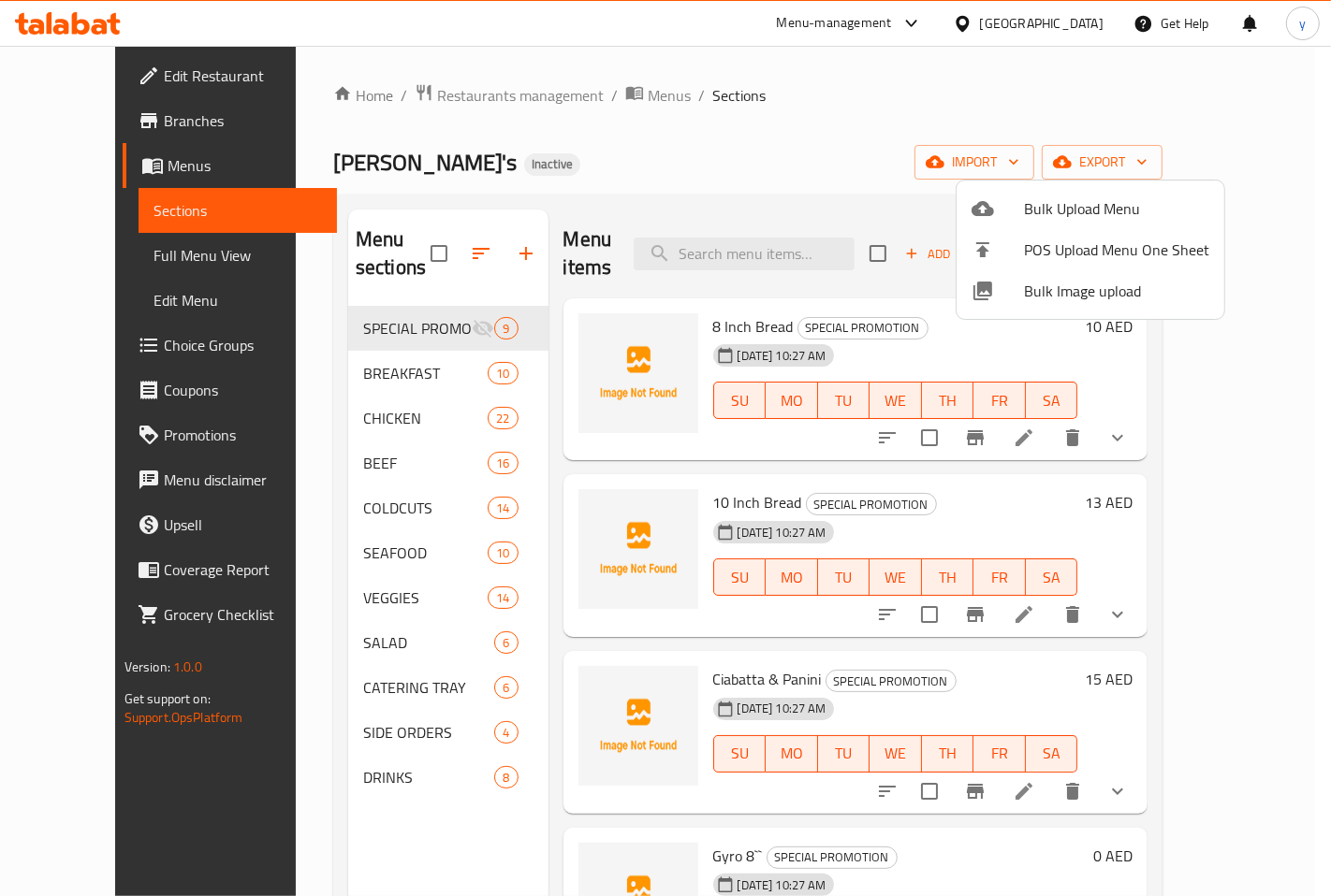
click at [675, 150] on div at bounding box center [666, 448] width 1331 height 896
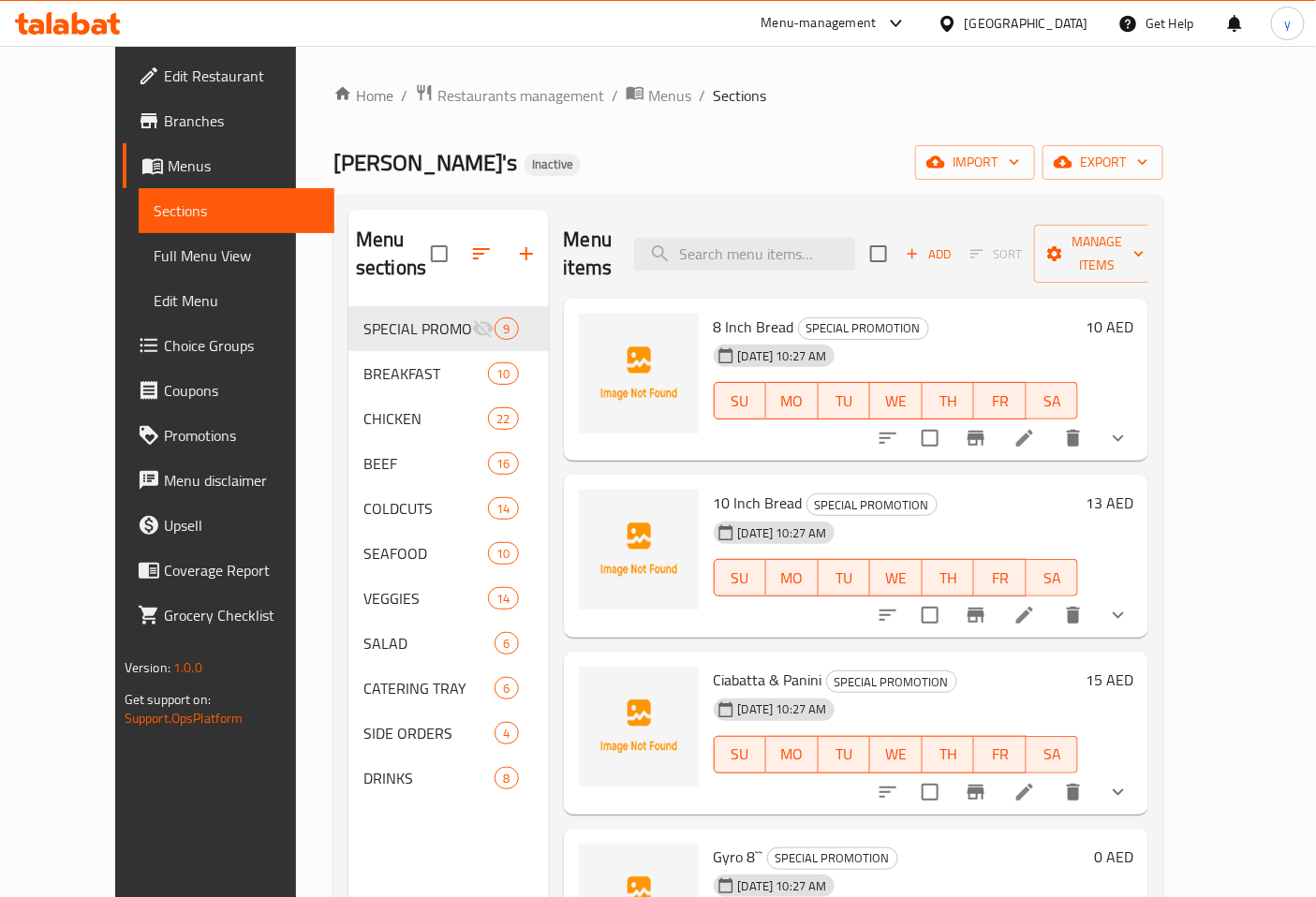
click at [154, 259] on span "Full Menu View" at bounding box center [237, 255] width 166 height 22
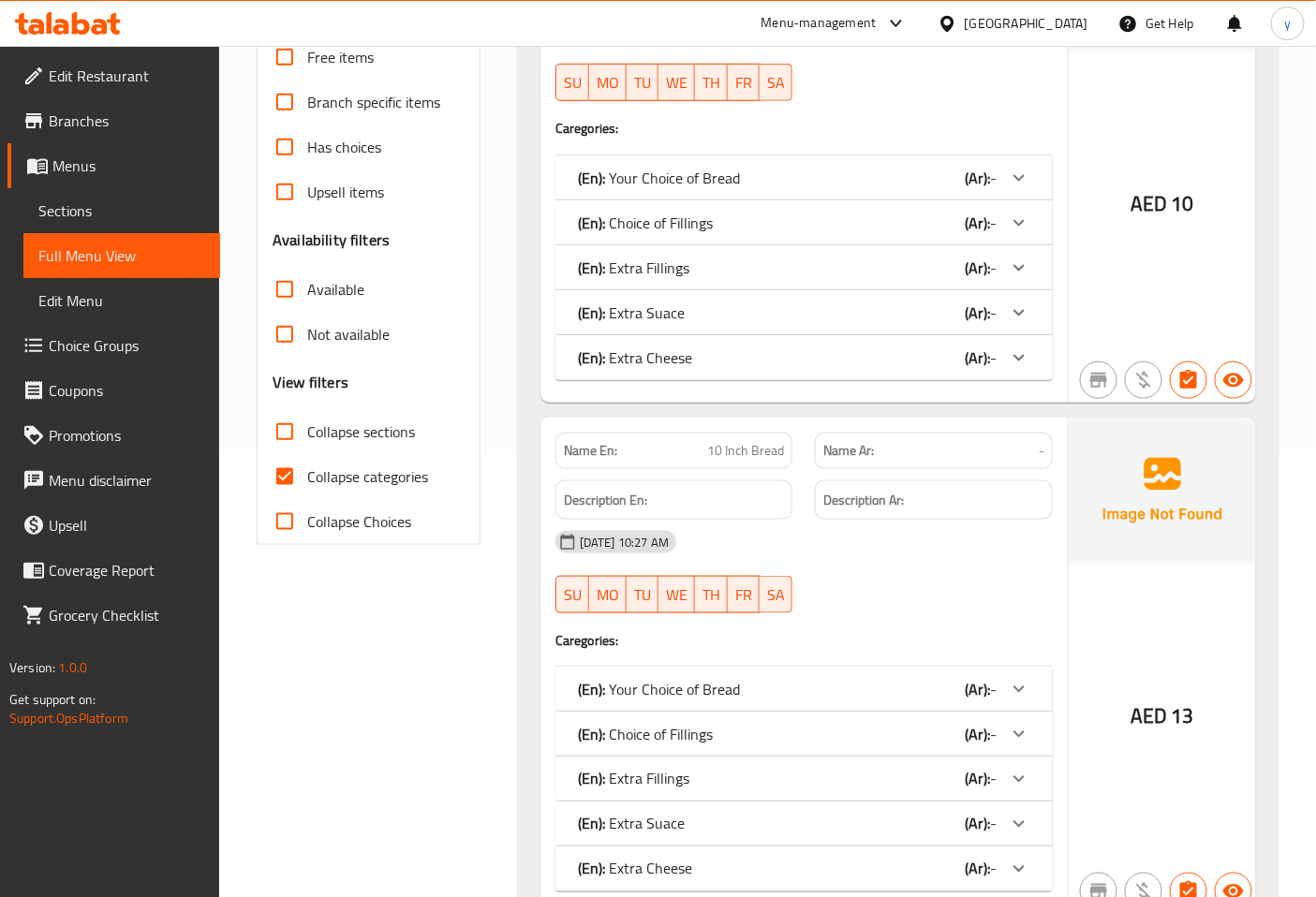
scroll to position [520, 0]
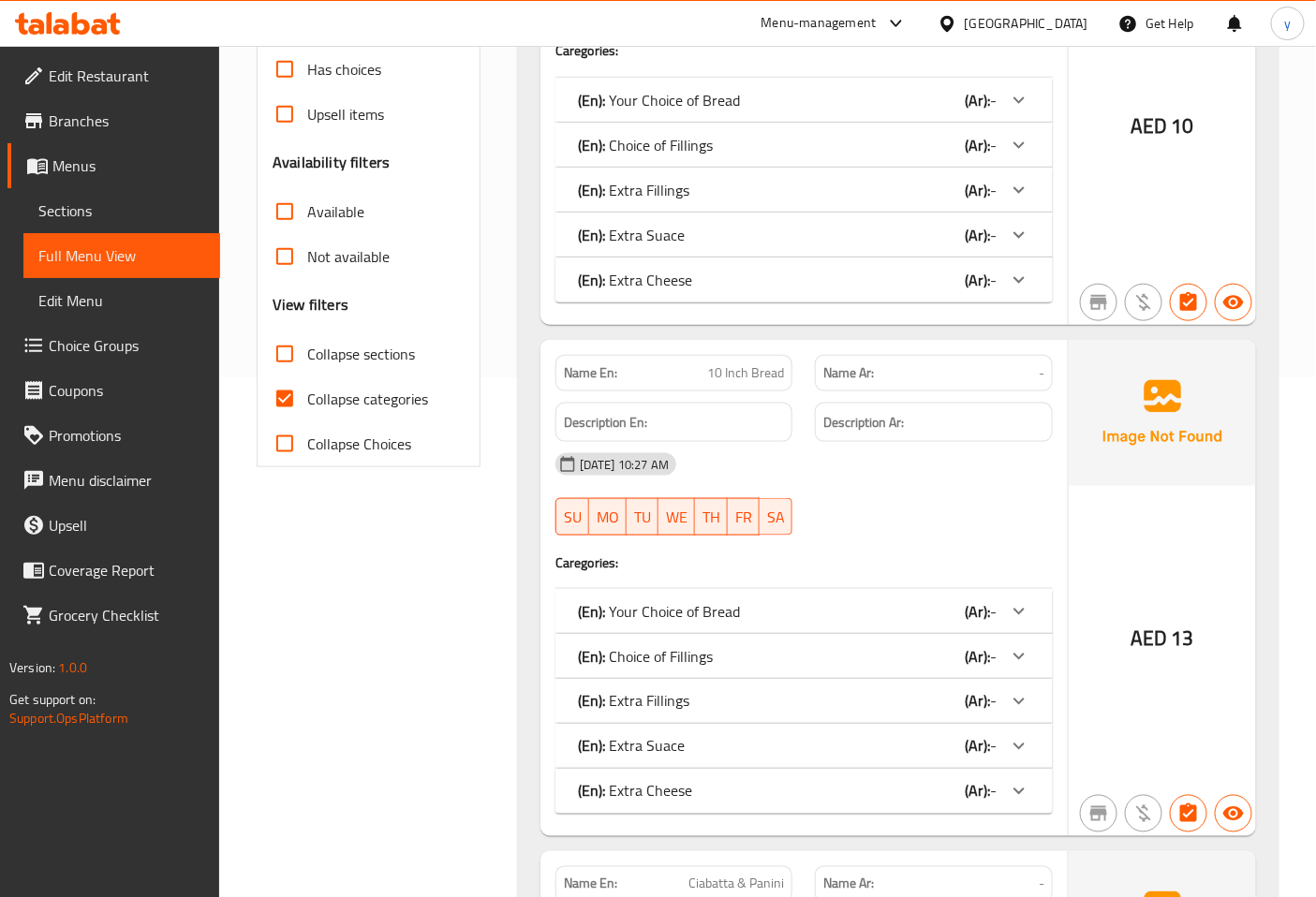
click at [283, 377] on input "Collapse categories" at bounding box center [284, 399] width 45 height 45
checkbox input "false"
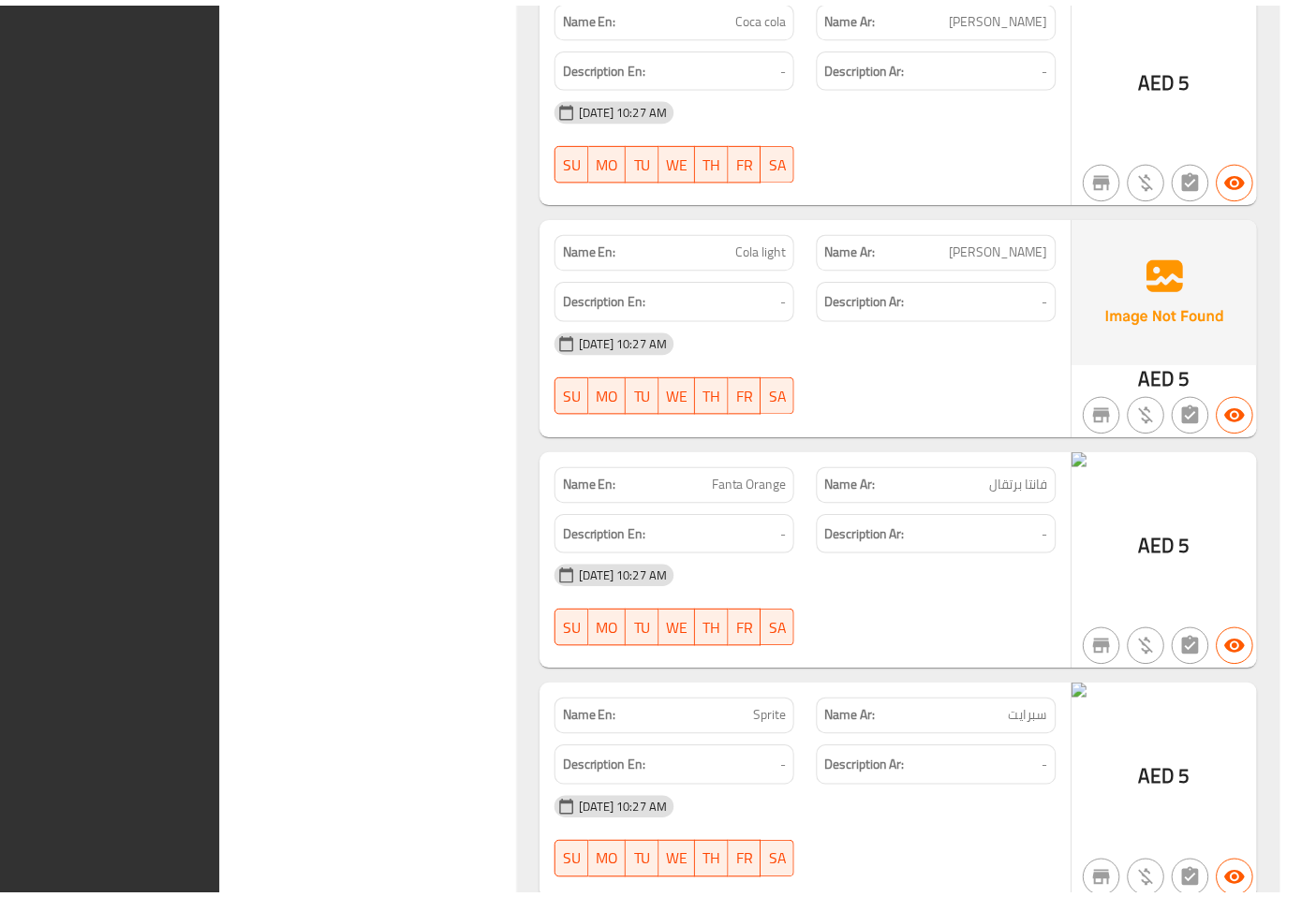
scroll to position [367853, 0]
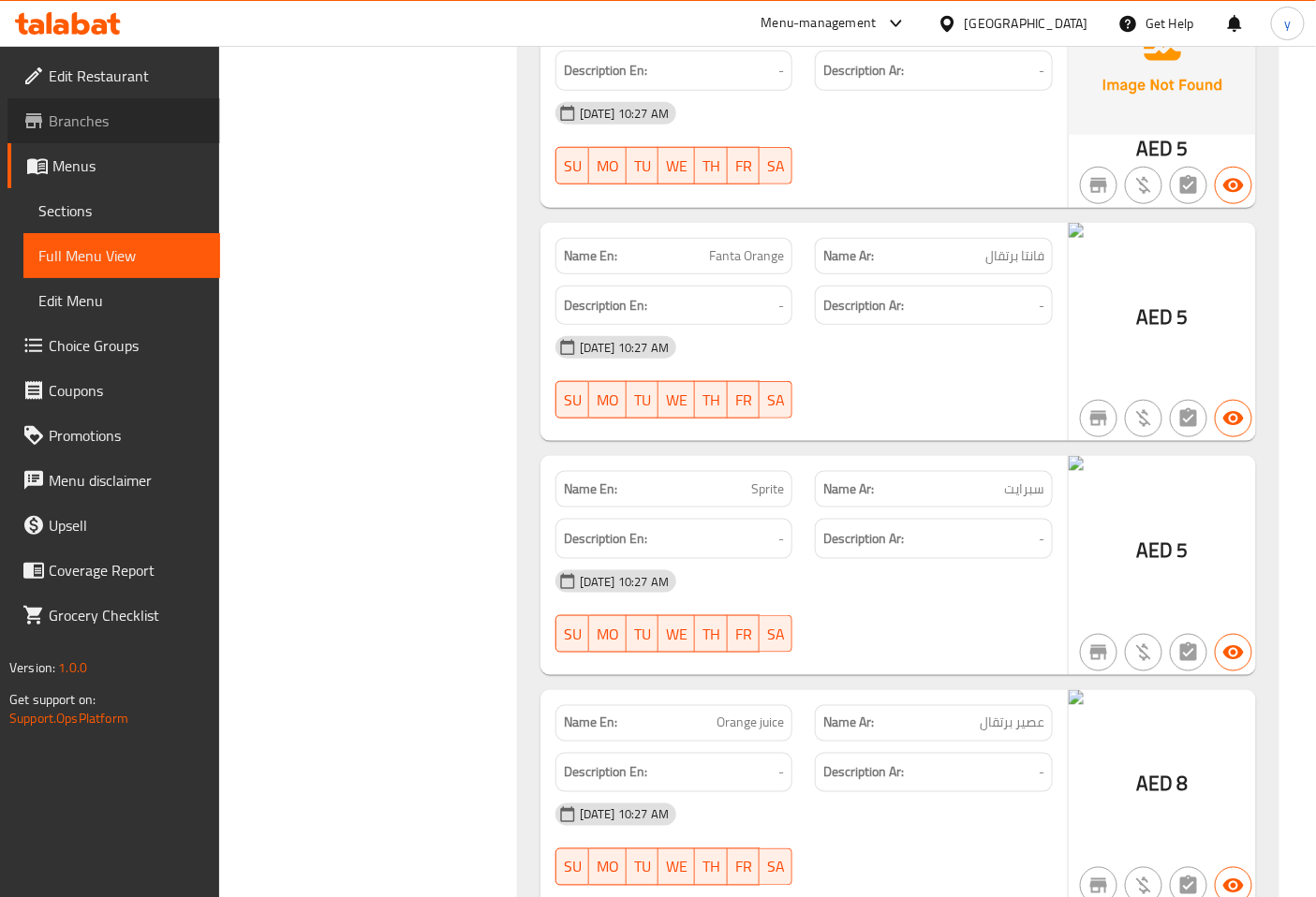
click at [53, 122] on span "Branches" at bounding box center [127, 120] width 157 height 22
